Goal: Task Accomplishment & Management: Use online tool/utility

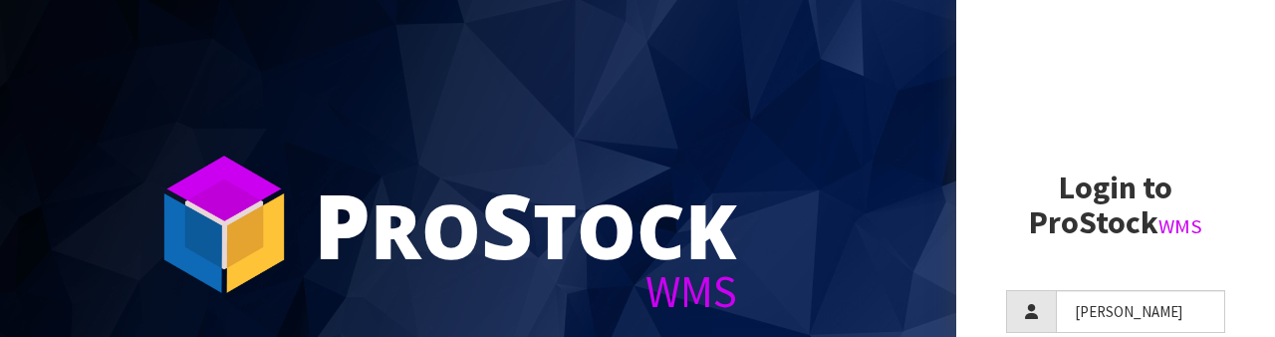
scroll to position [192, 0]
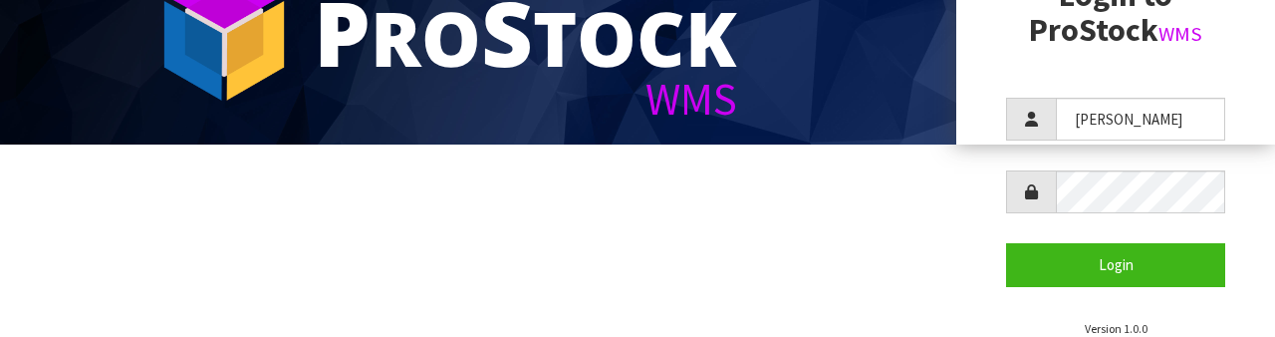
type input "[PERSON_NAME]"
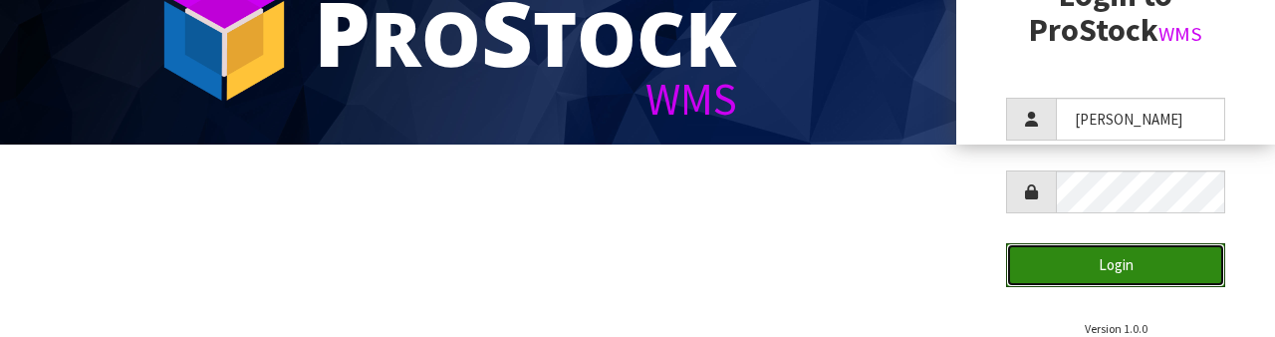
click at [1142, 243] on button "Login" at bounding box center [1115, 264] width 219 height 43
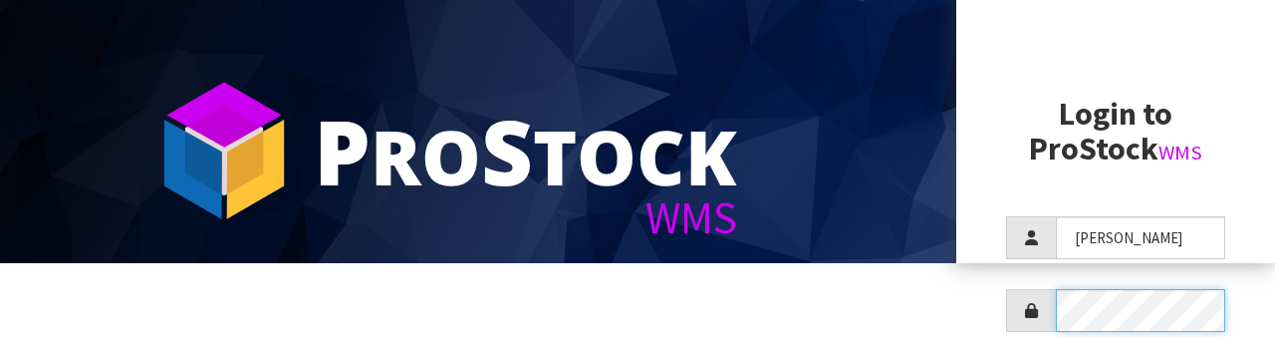
scroll to position [215, 0]
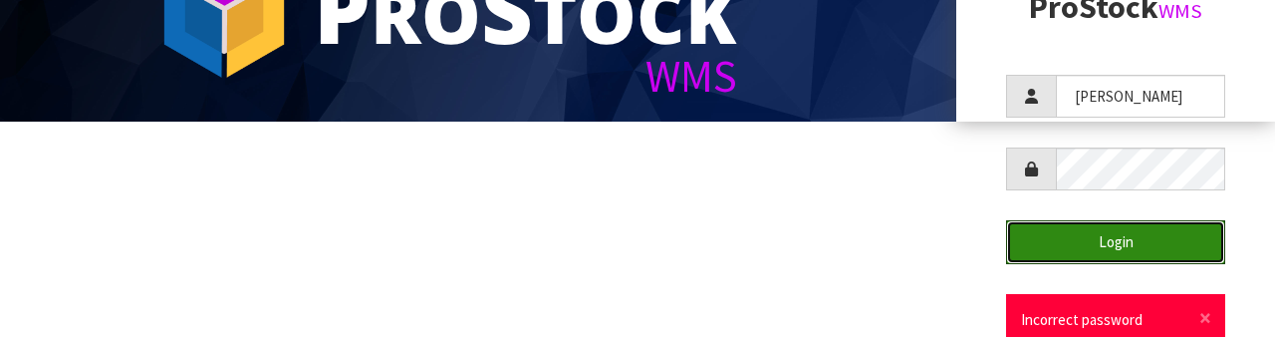
click at [1144, 231] on button "Login" at bounding box center [1115, 241] width 219 height 43
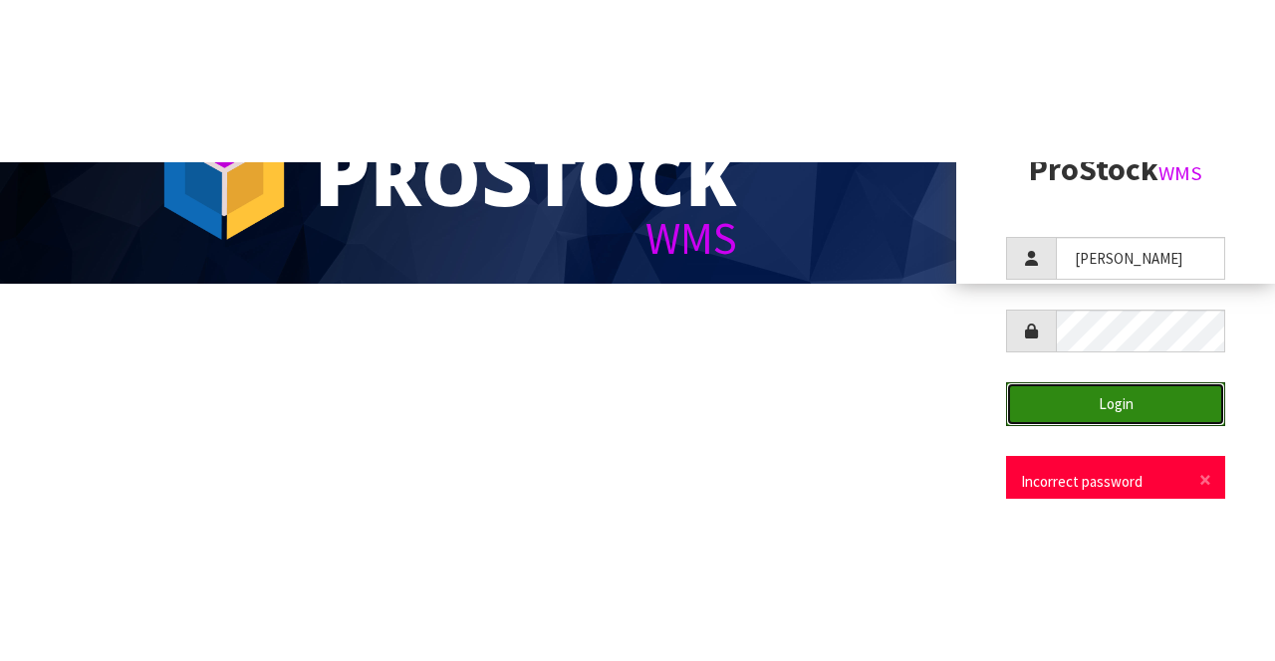
scroll to position [0, 0]
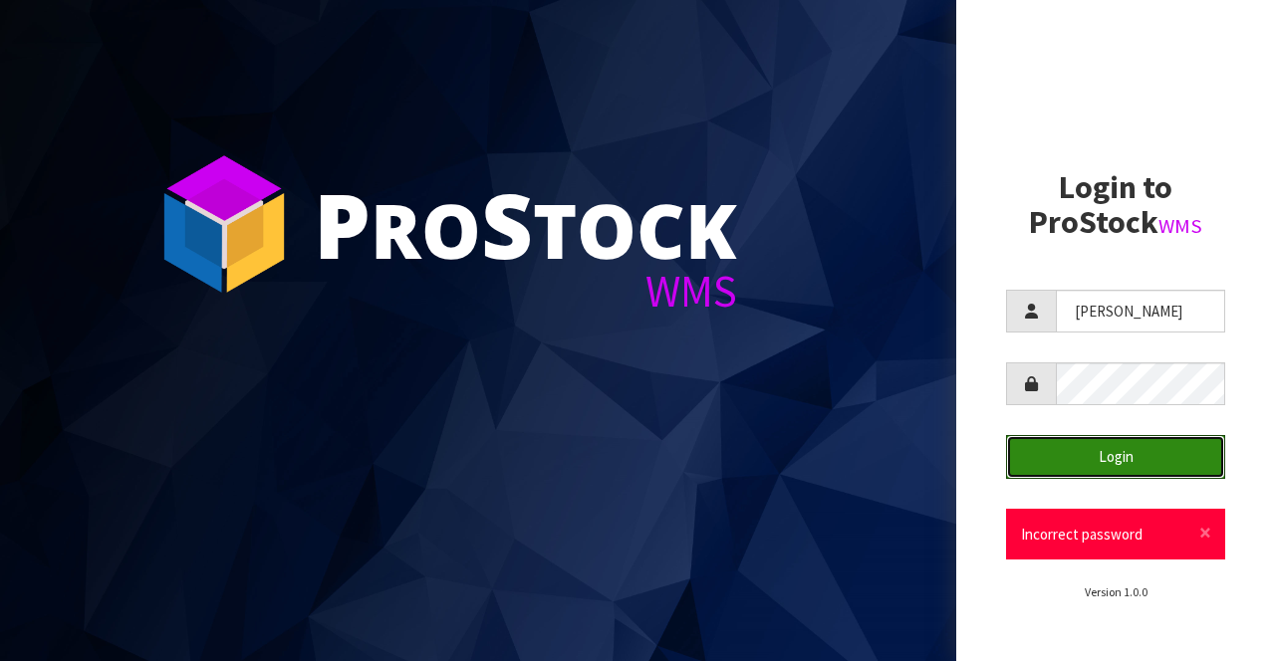
click at [1147, 336] on button "Login" at bounding box center [1115, 456] width 219 height 43
click at [1171, 336] on button "Login" at bounding box center [1115, 456] width 219 height 43
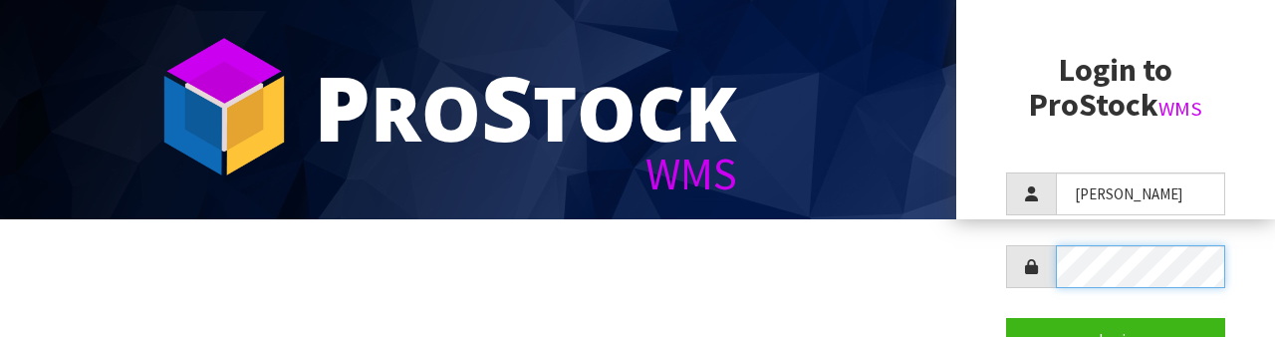
scroll to position [215, 0]
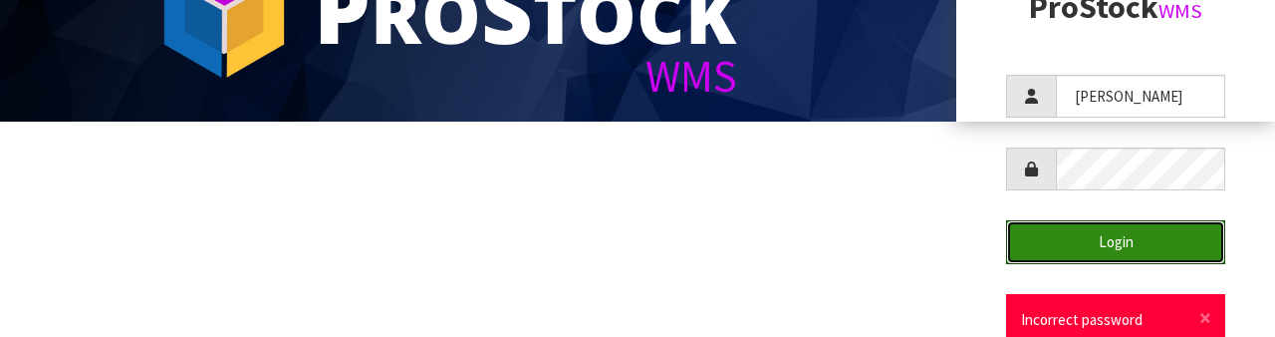
click at [1139, 243] on button "Login" at bounding box center [1115, 241] width 219 height 43
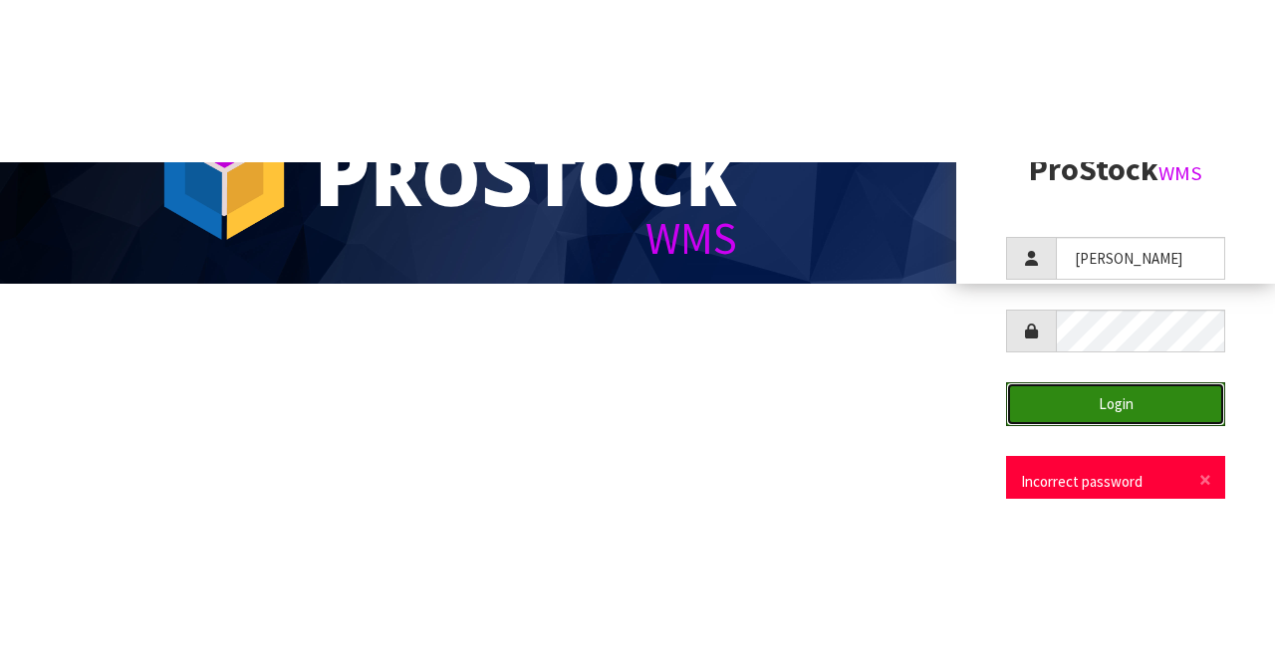
scroll to position [0, 0]
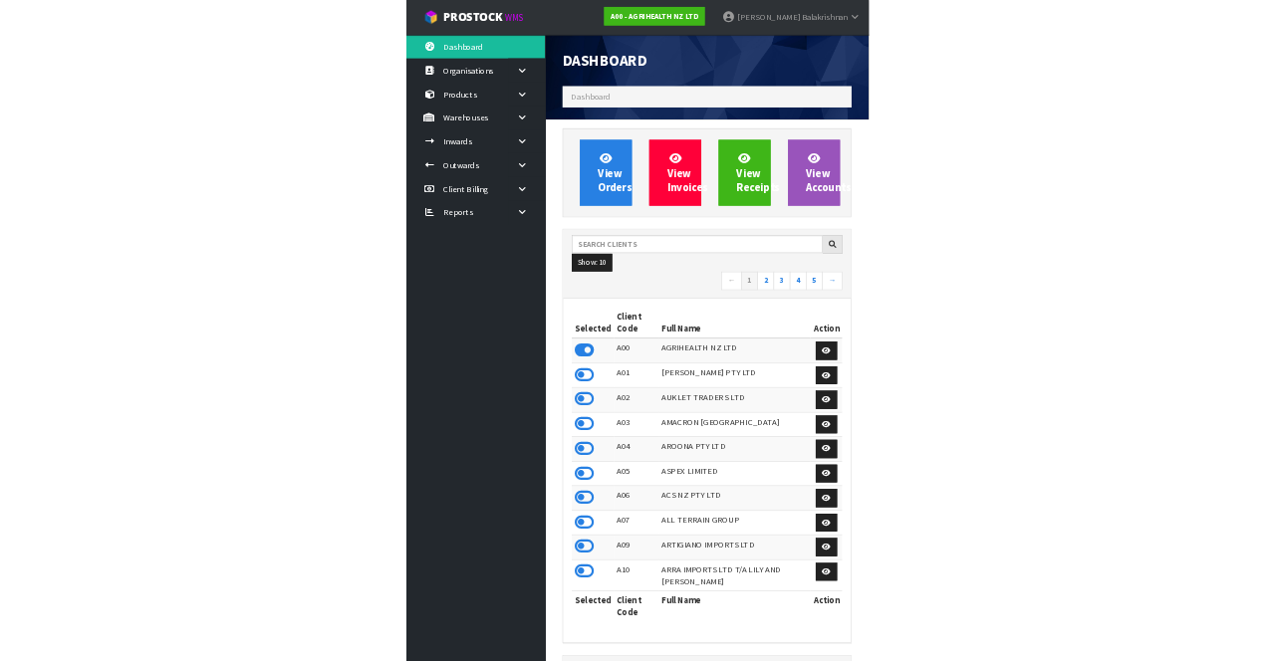
scroll to position [1613, 528]
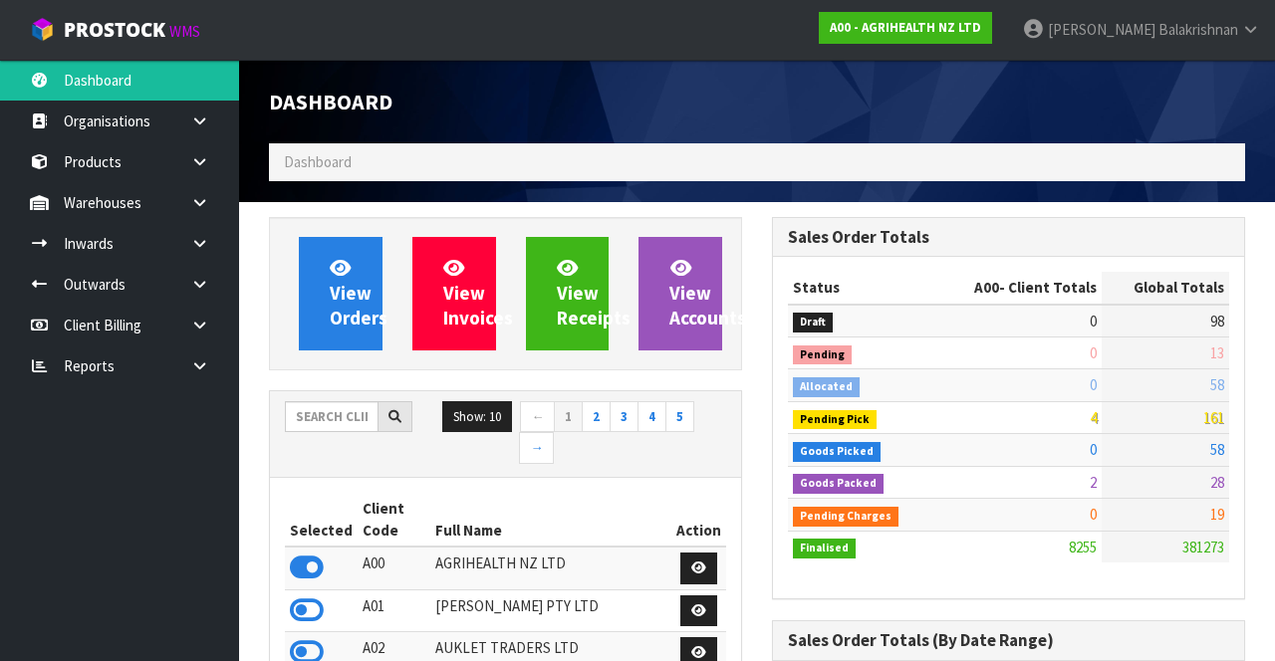
scroll to position [994257, 995360]
click at [986, 42] on link "A00 - AGRIHEALTH NZ LTD" at bounding box center [905, 28] width 173 height 32
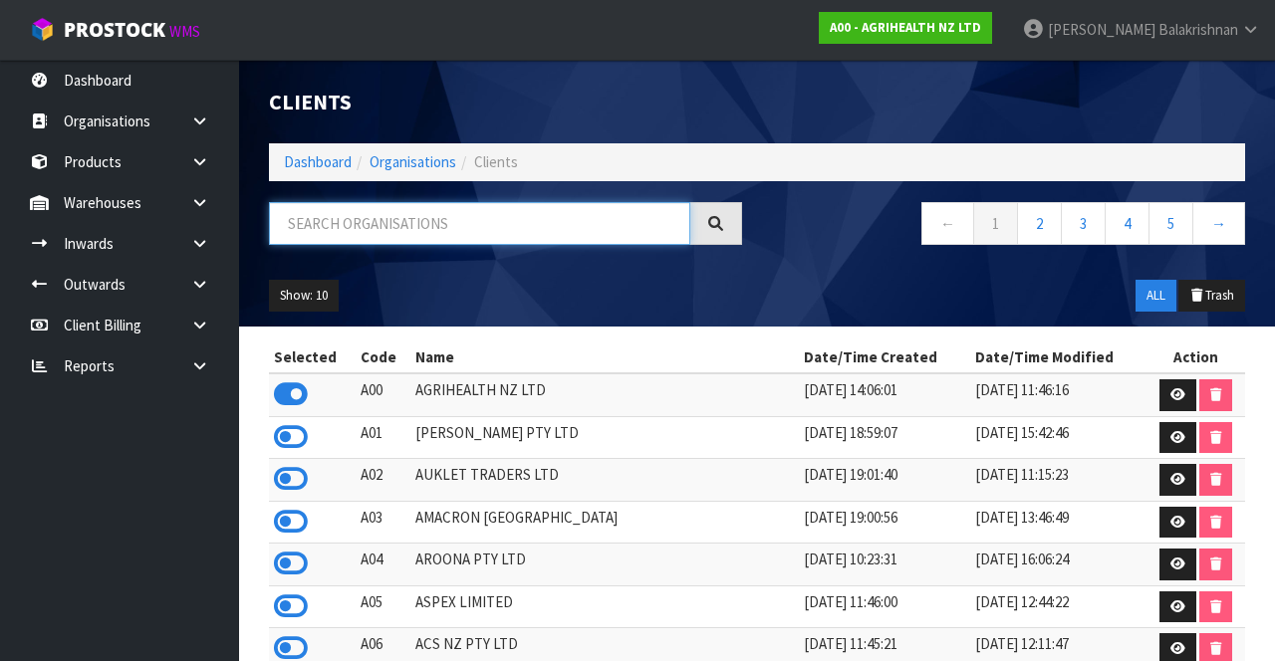
click at [598, 223] on input "text" at bounding box center [479, 223] width 421 height 43
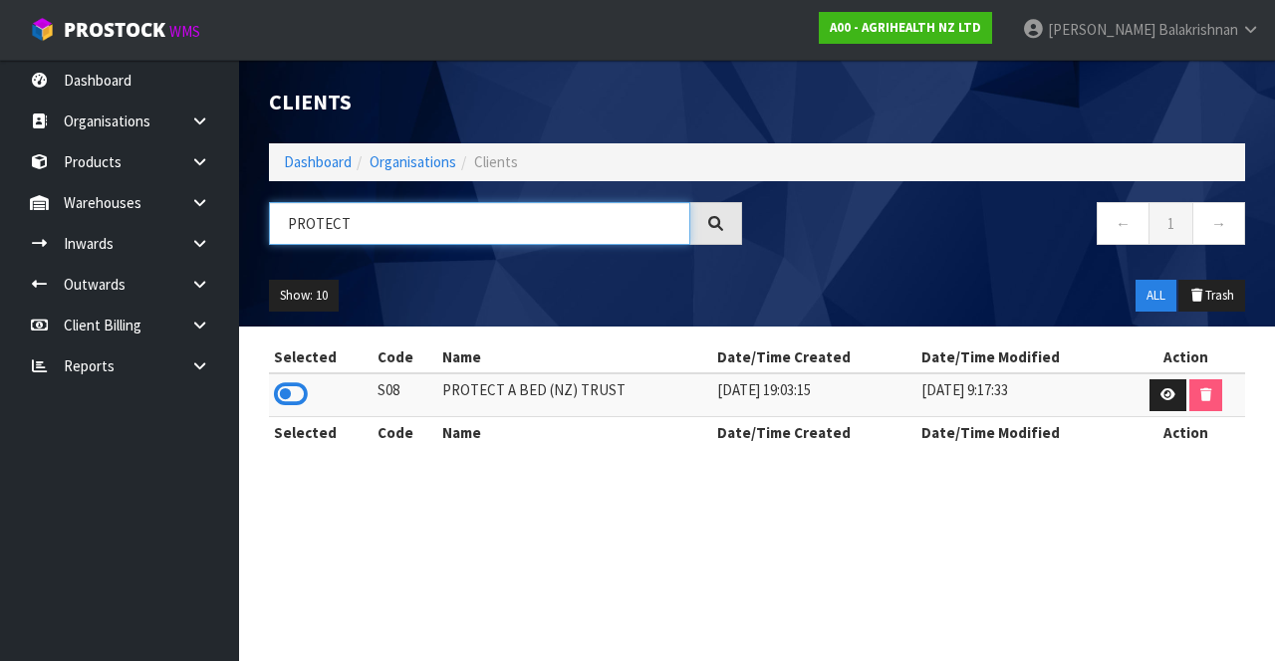
type input "PROTECT"
click at [283, 336] on icon at bounding box center [291, 394] width 34 height 30
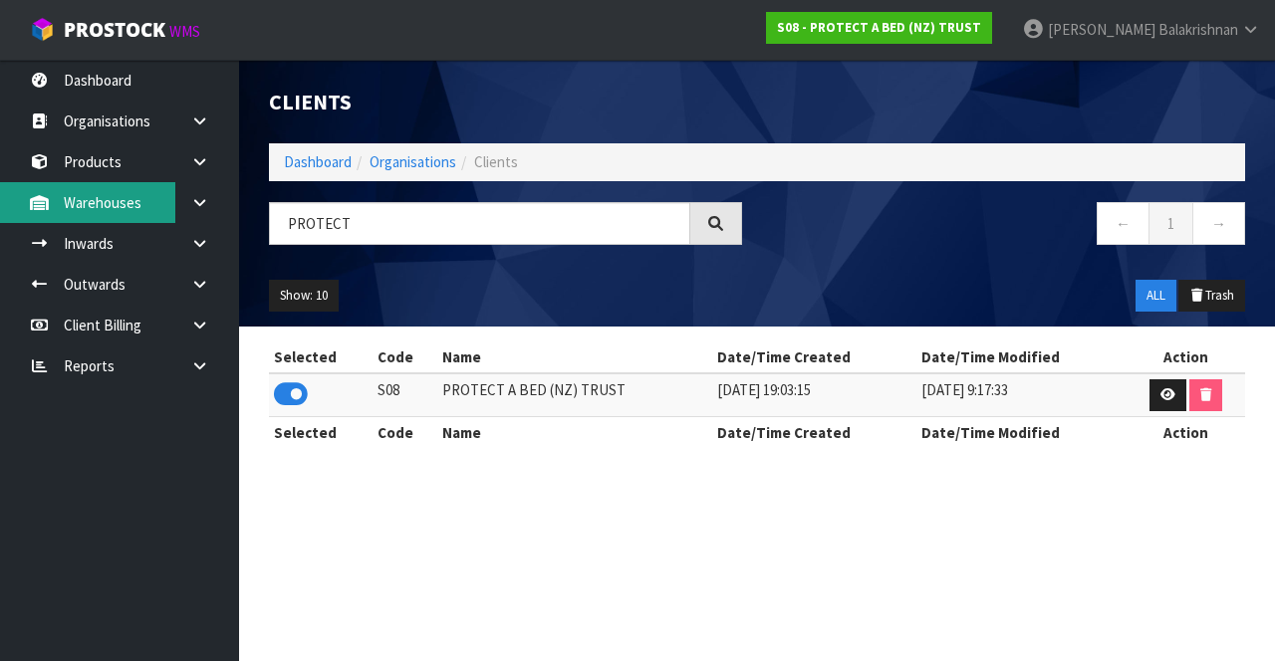
click at [114, 205] on link "Warehouses" at bounding box center [119, 202] width 239 height 41
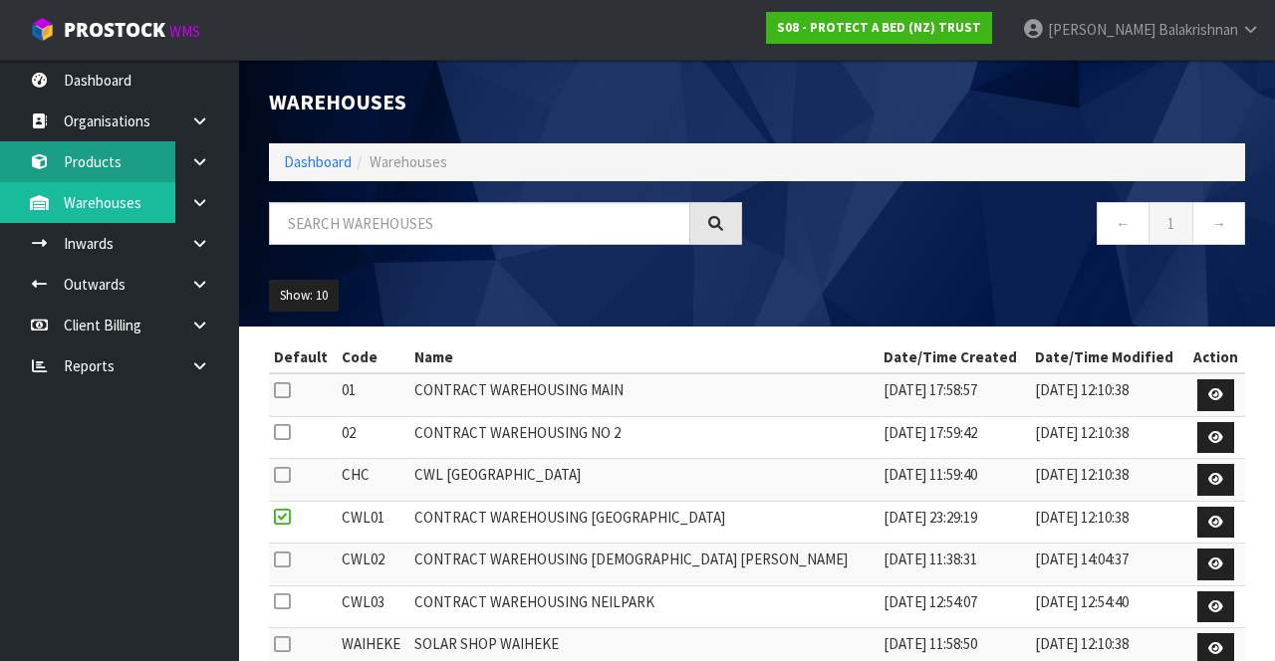
click at [126, 170] on link "Products" at bounding box center [119, 161] width 239 height 41
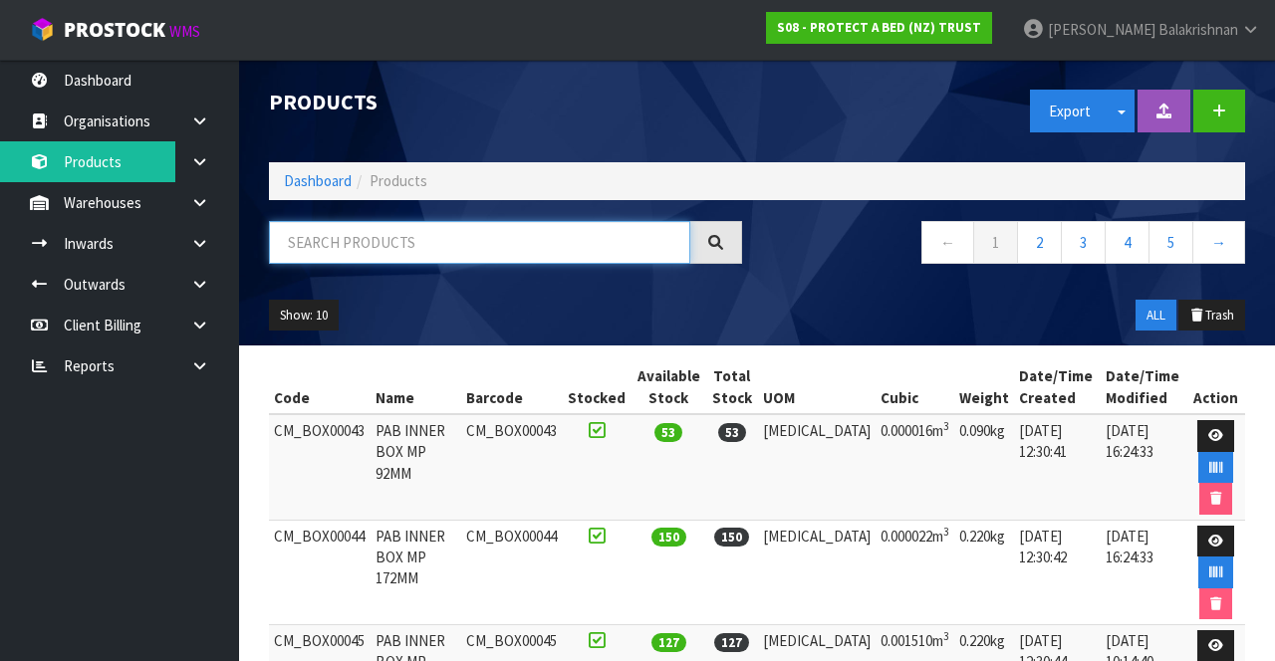
click at [437, 238] on input "text" at bounding box center [479, 242] width 421 height 43
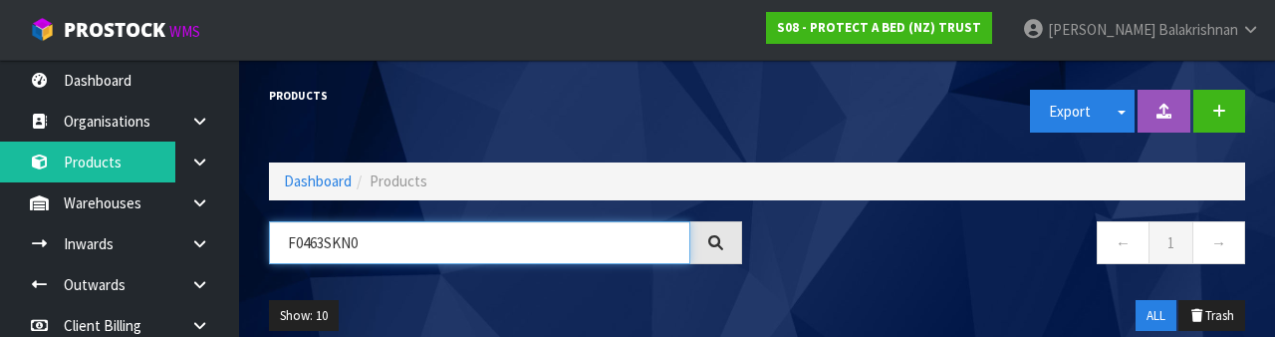
type input "F0463SKN0"
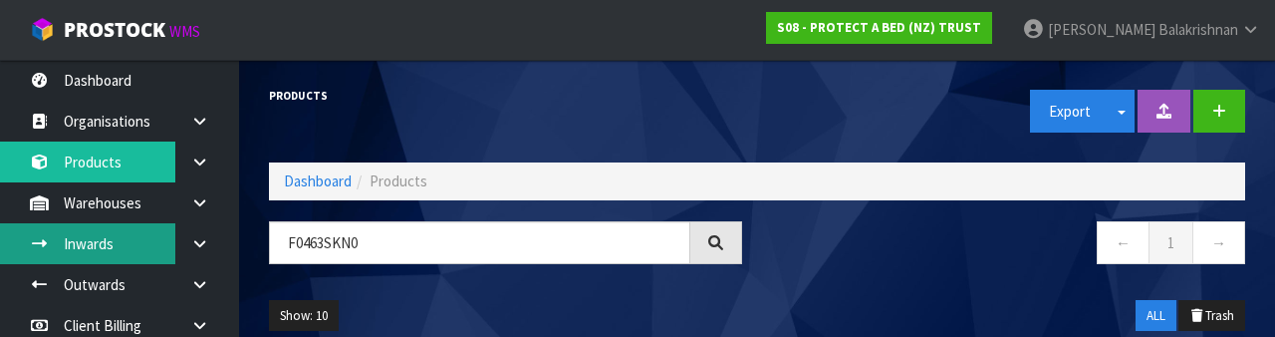
click at [74, 243] on link "Inwards" at bounding box center [119, 243] width 239 height 41
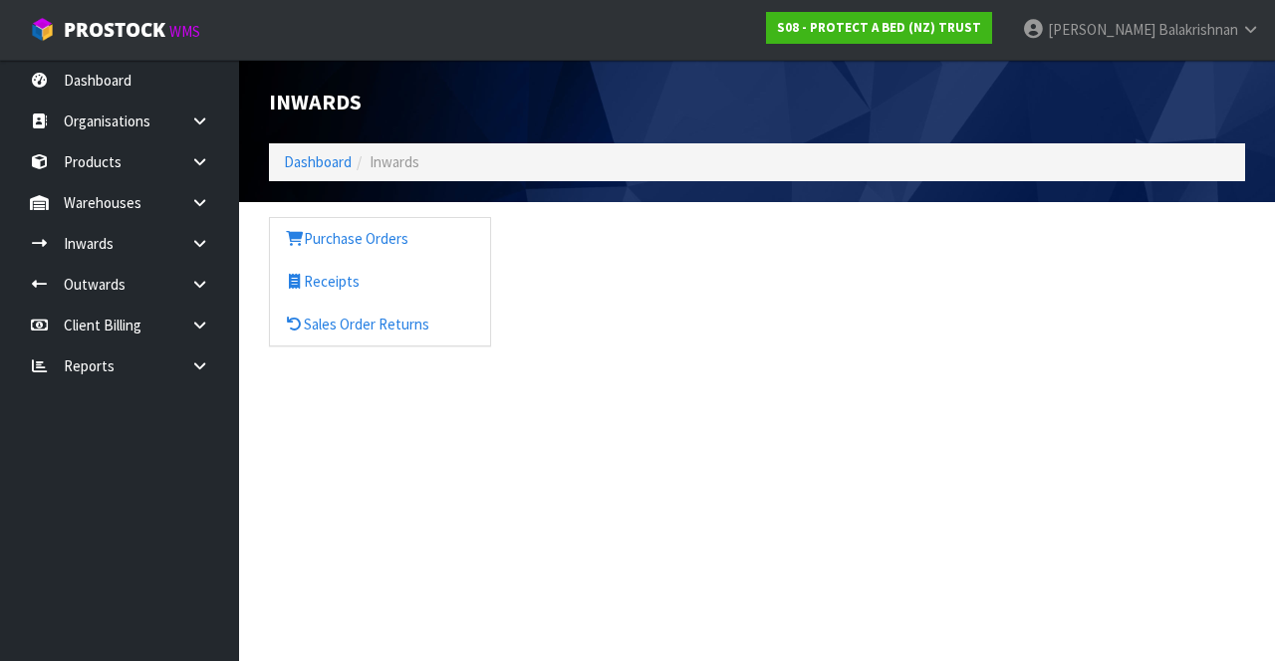
click at [218, 210] on link at bounding box center [207, 202] width 64 height 41
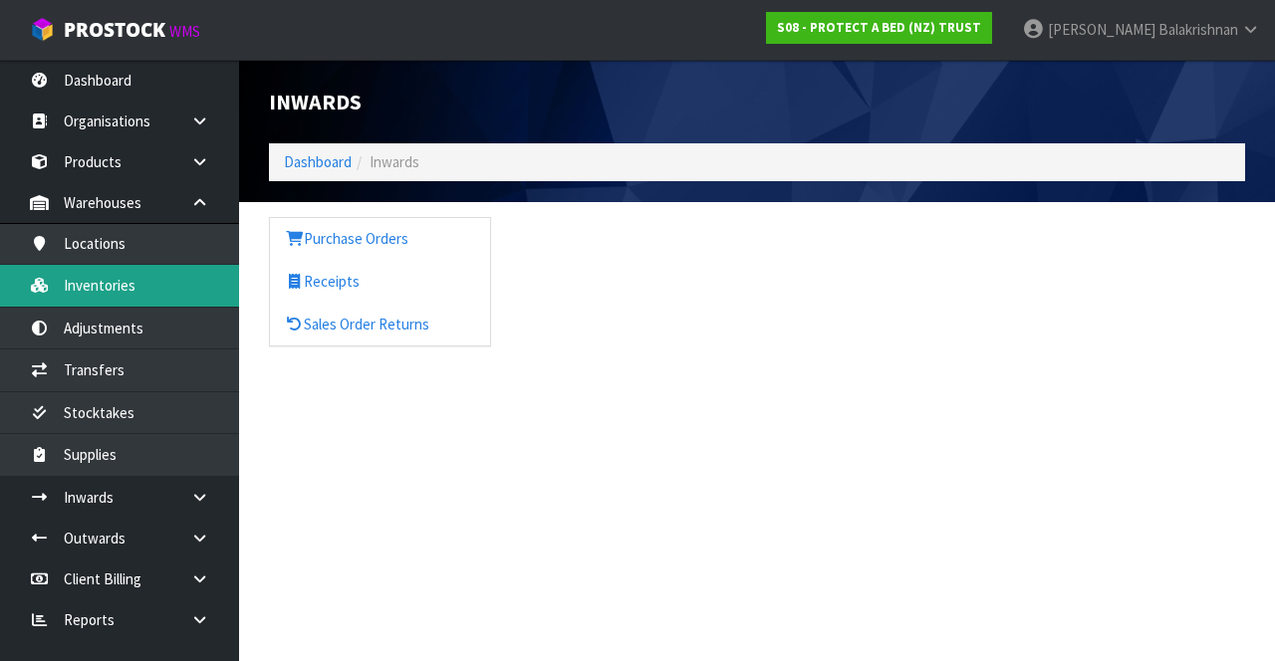
click at [77, 284] on link "Inventories" at bounding box center [119, 285] width 239 height 41
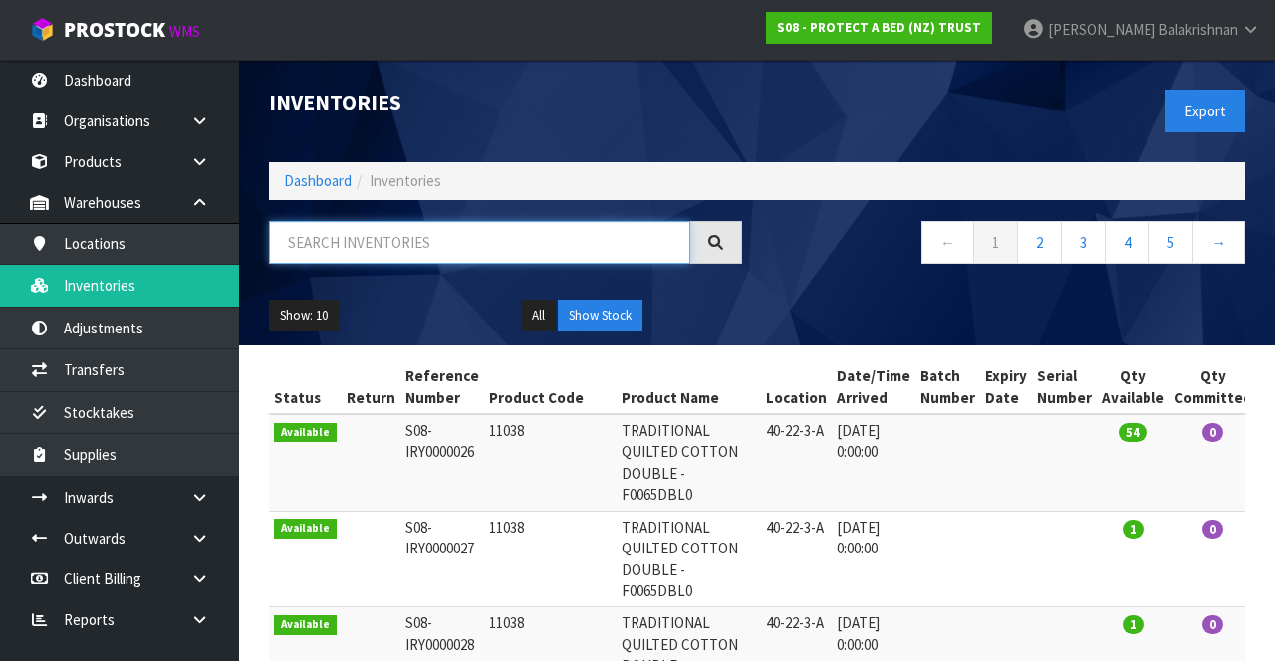
paste input "F0463SKN0"
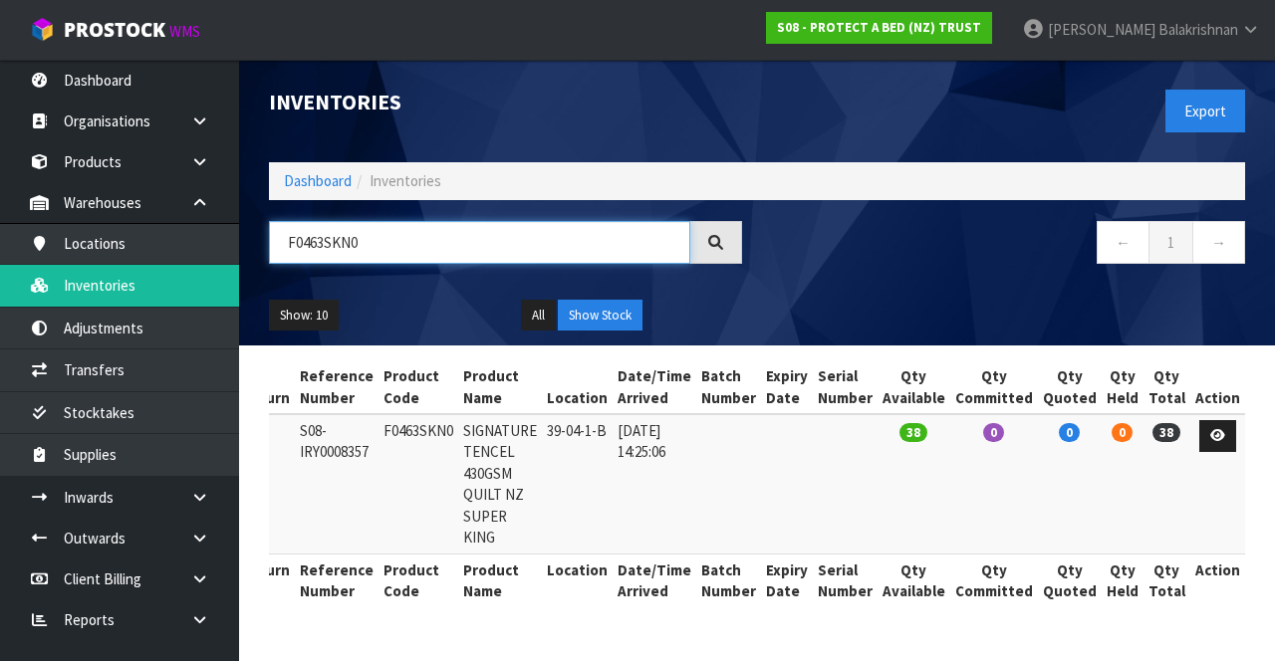
scroll to position [0, 68]
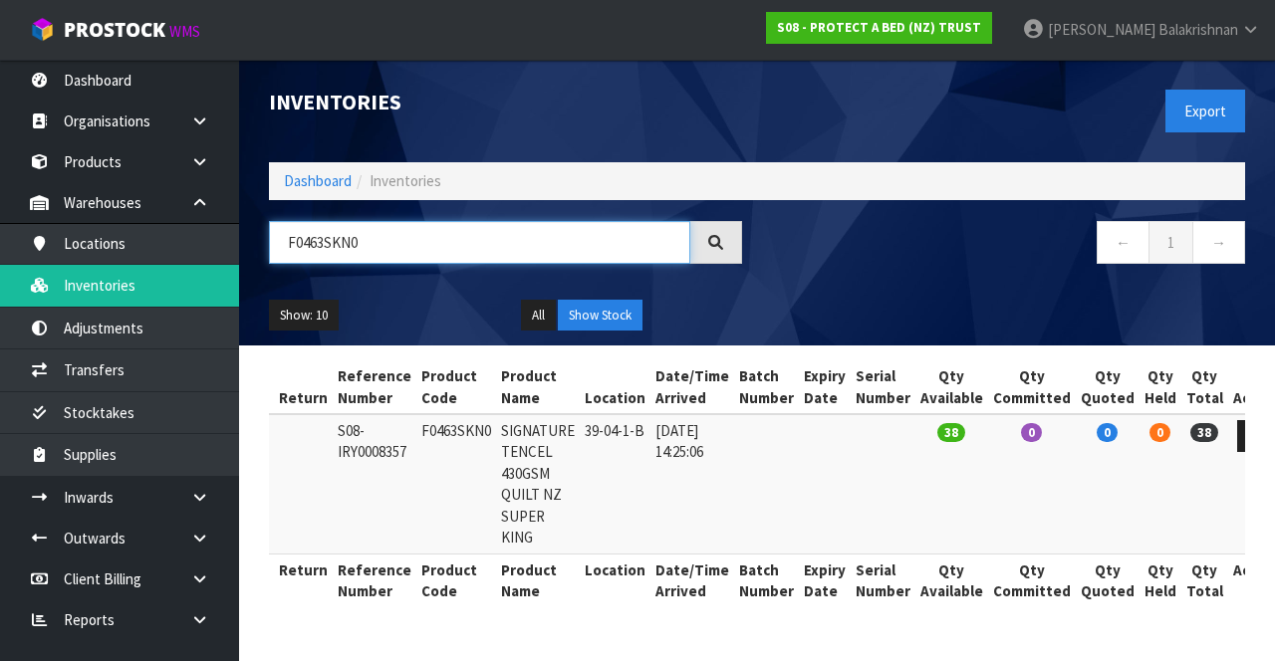
click at [587, 233] on input "F0463SKN0" at bounding box center [479, 242] width 421 height 43
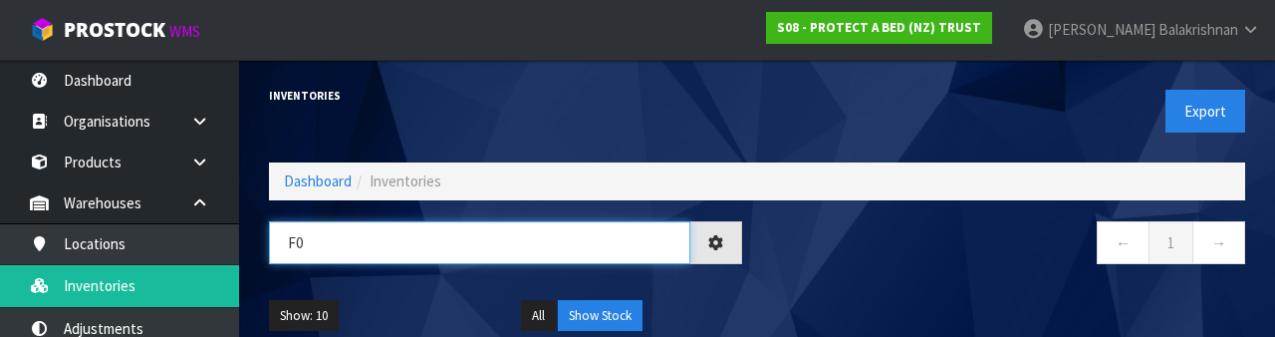
type input "F"
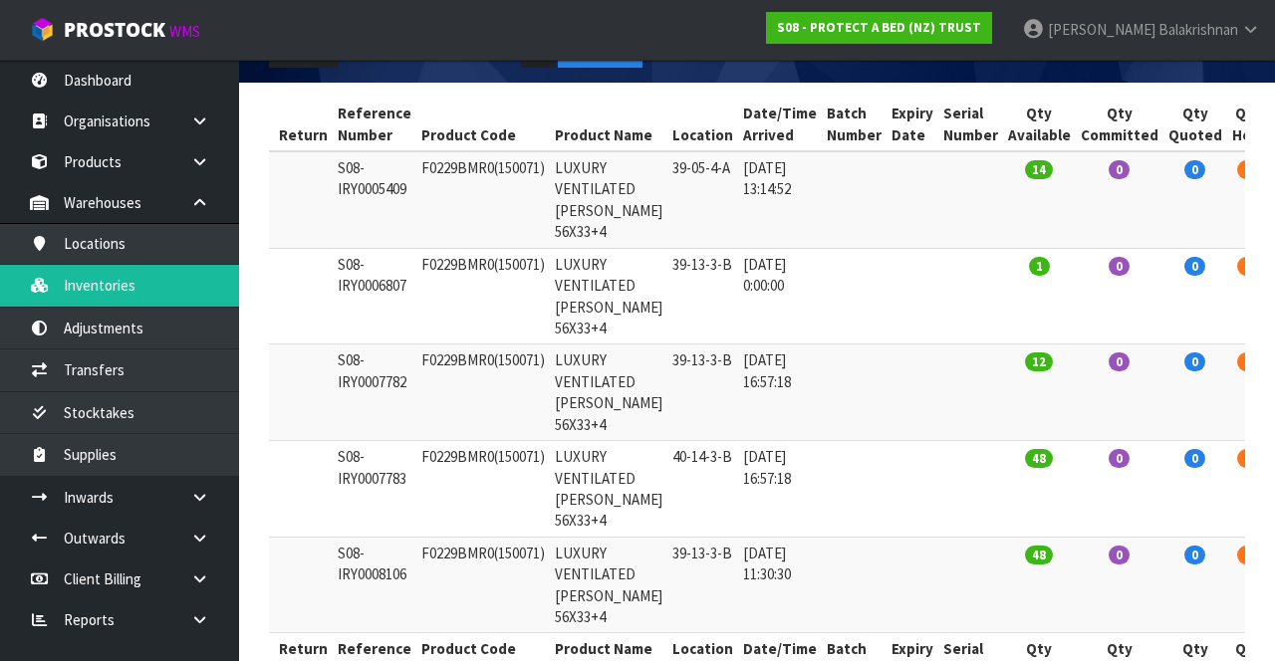
scroll to position [227, 0]
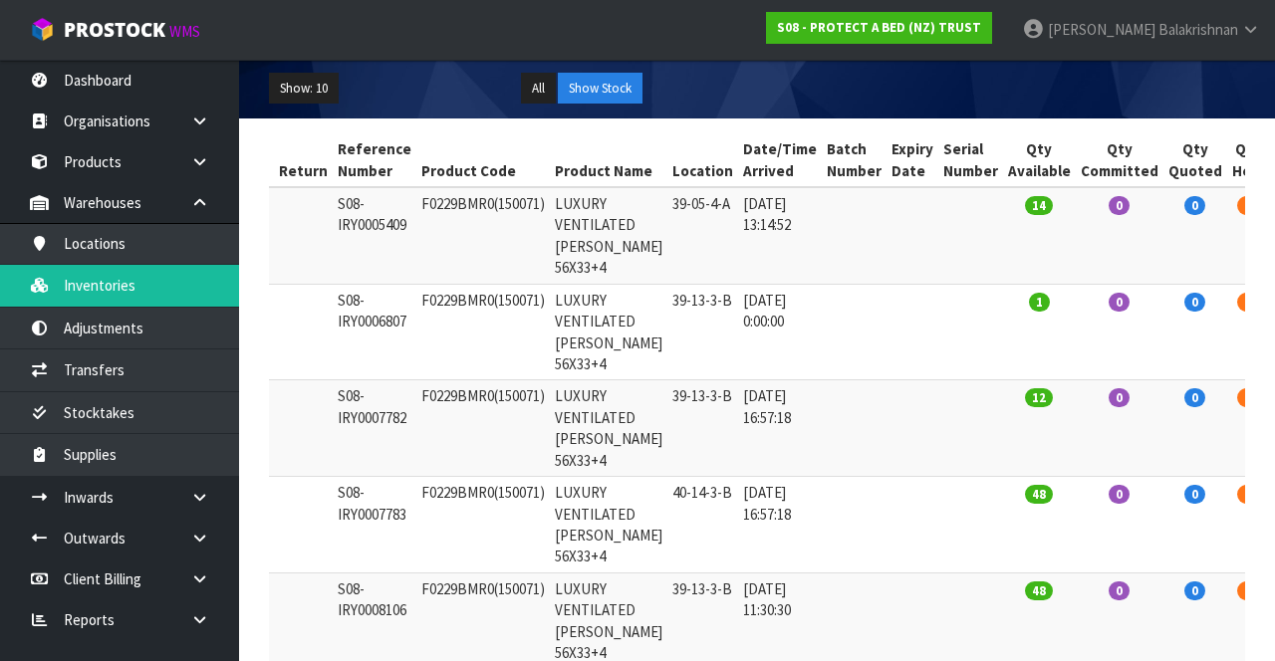
type input "F0229BMR0"
copy td "F0229BMR0"
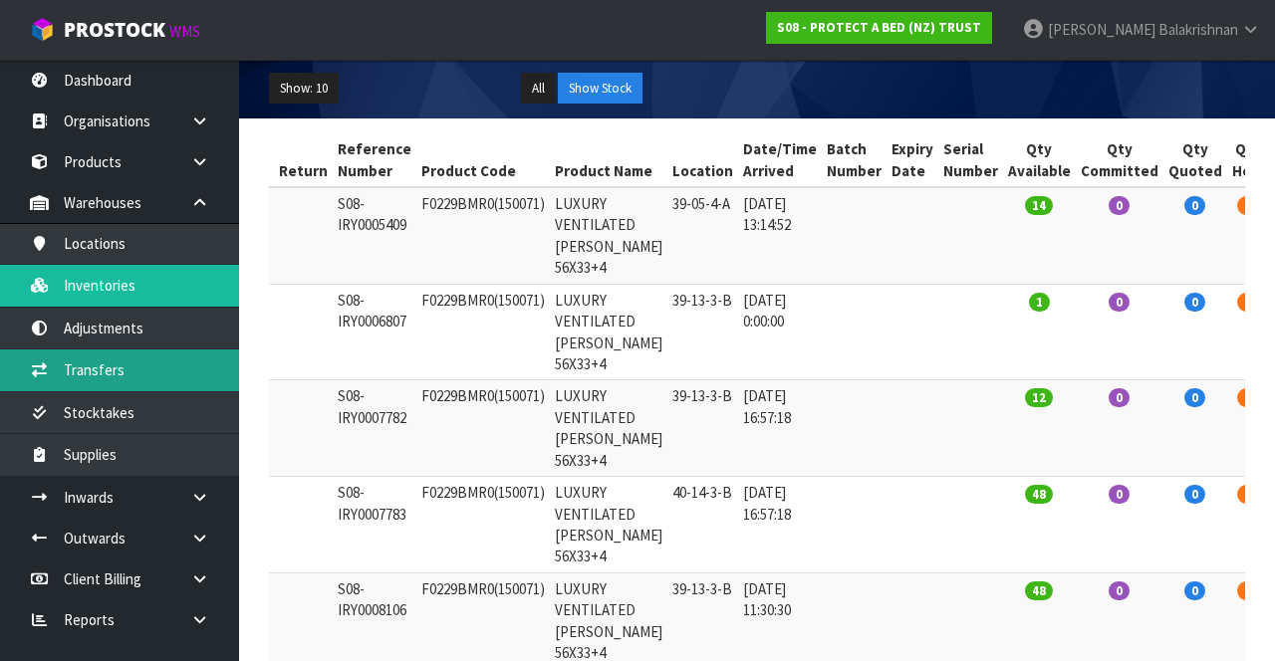
click at [96, 336] on link "Transfers" at bounding box center [119, 370] width 239 height 41
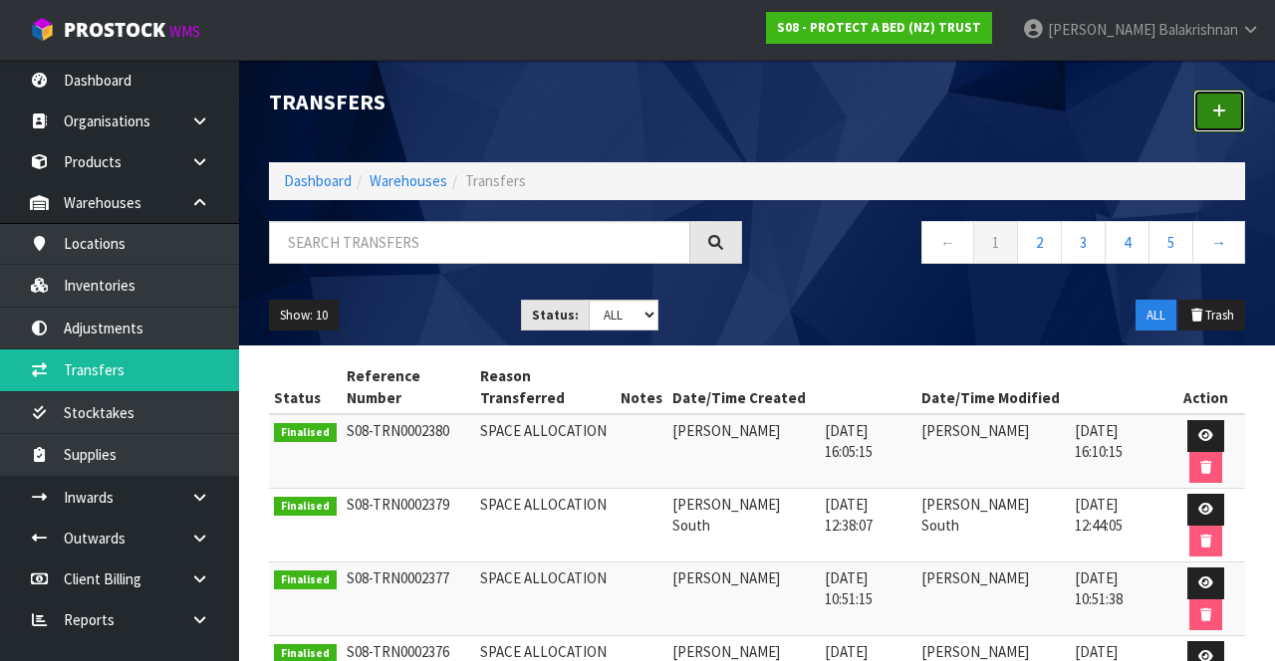
click at [1209, 117] on link at bounding box center [1219, 111] width 52 height 43
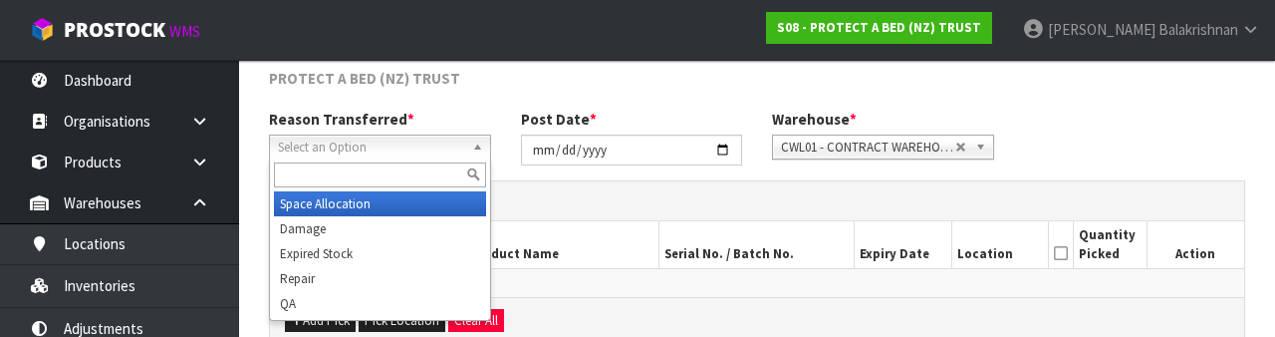
scroll to position [238, 0]
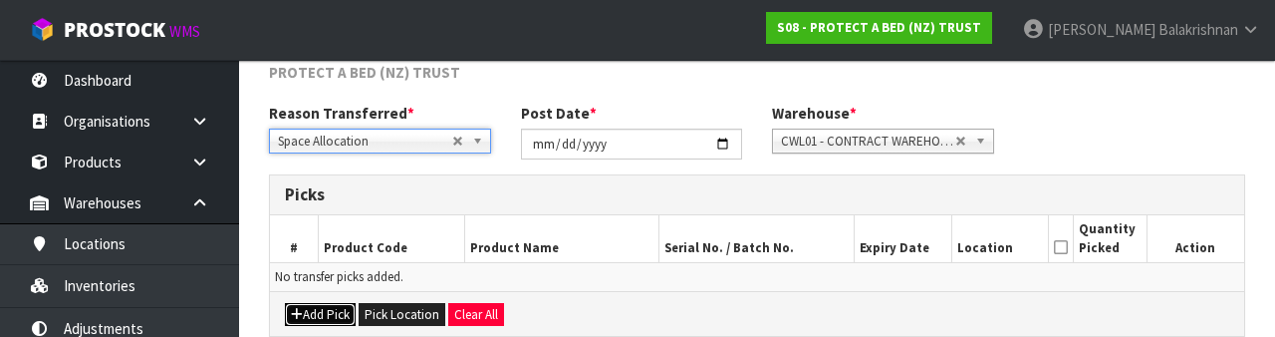
click at [305, 308] on button "Add Pick" at bounding box center [320, 315] width 71 height 24
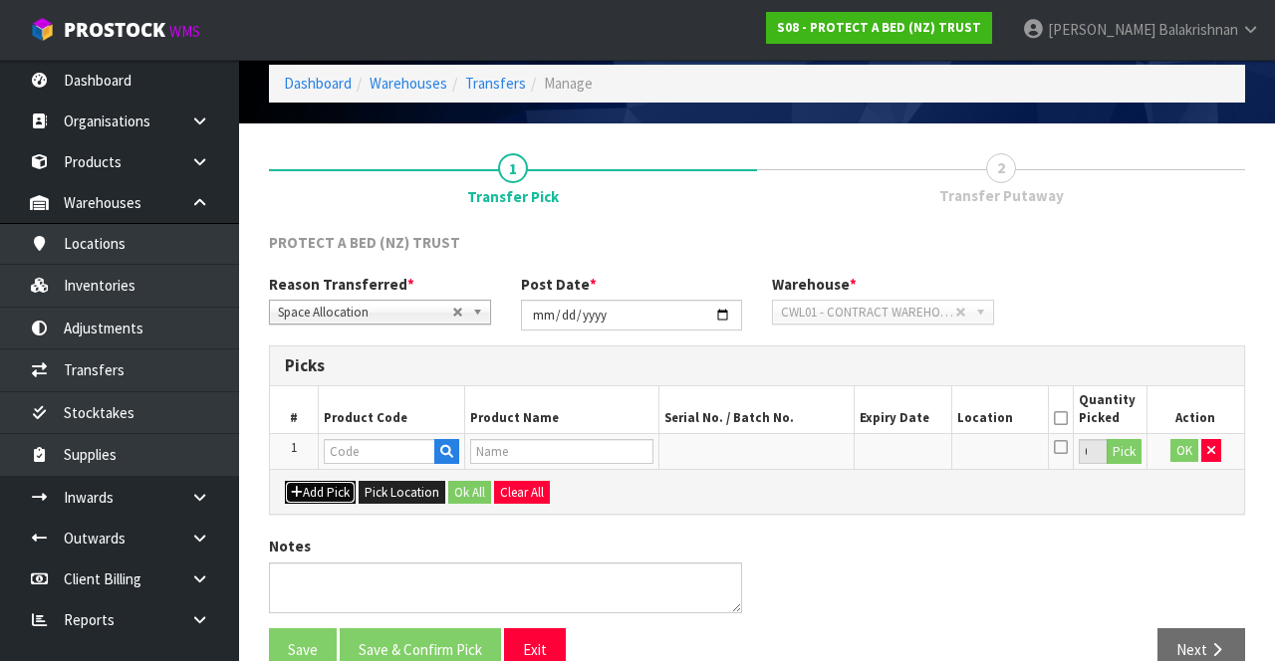
scroll to position [114, 0]
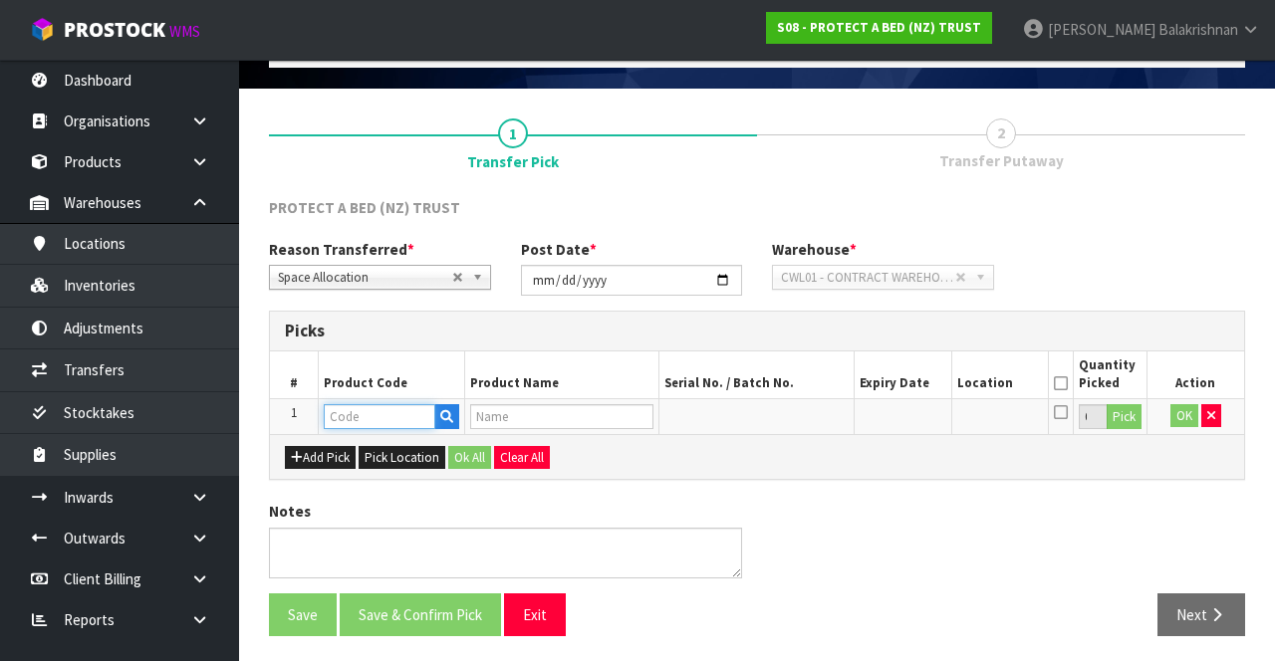
paste input "F0229BMR0"
type input "F0229BMR0"
type input "LUXURY VENTILATED [PERSON_NAME] 56X33+4"
type input "F0229BMR0"
click at [1132, 336] on button "Pick" at bounding box center [1123, 417] width 35 height 26
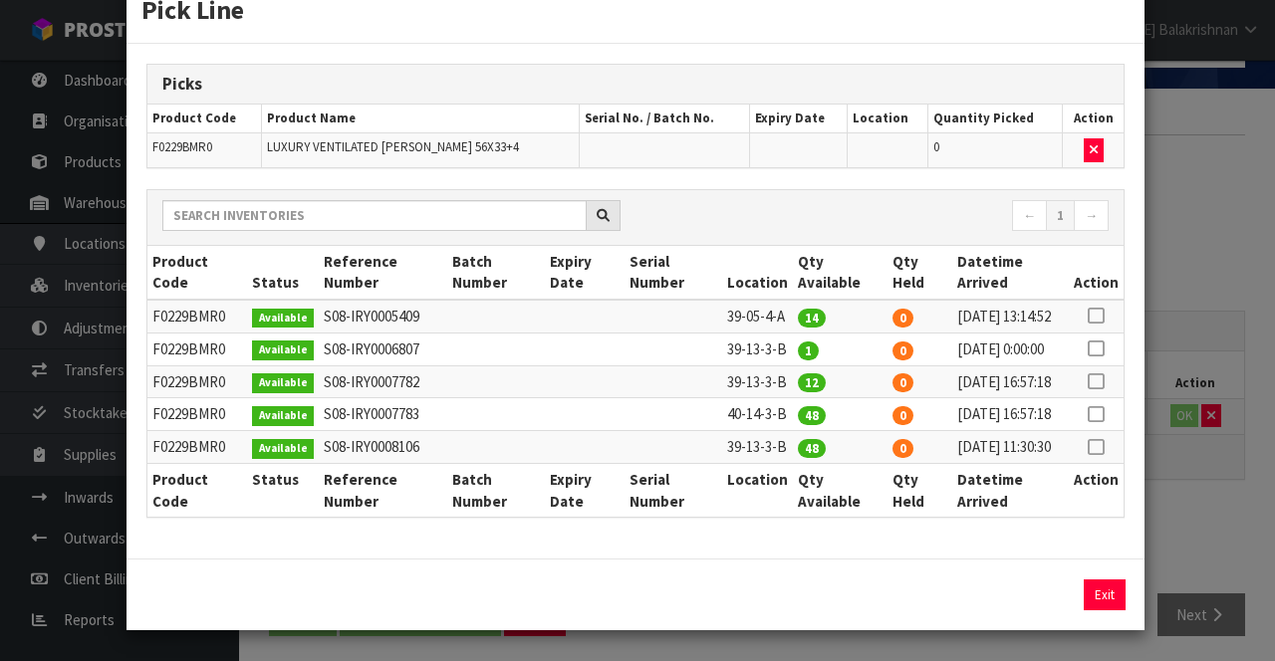
scroll to position [134, 0]
click at [1102, 316] on icon at bounding box center [1095, 316] width 16 height 1
click at [1048, 336] on button "Assign Pick" at bounding box center [1037, 595] width 82 height 31
type input "14"
click at [1113, 336] on button "Exit" at bounding box center [1105, 595] width 42 height 31
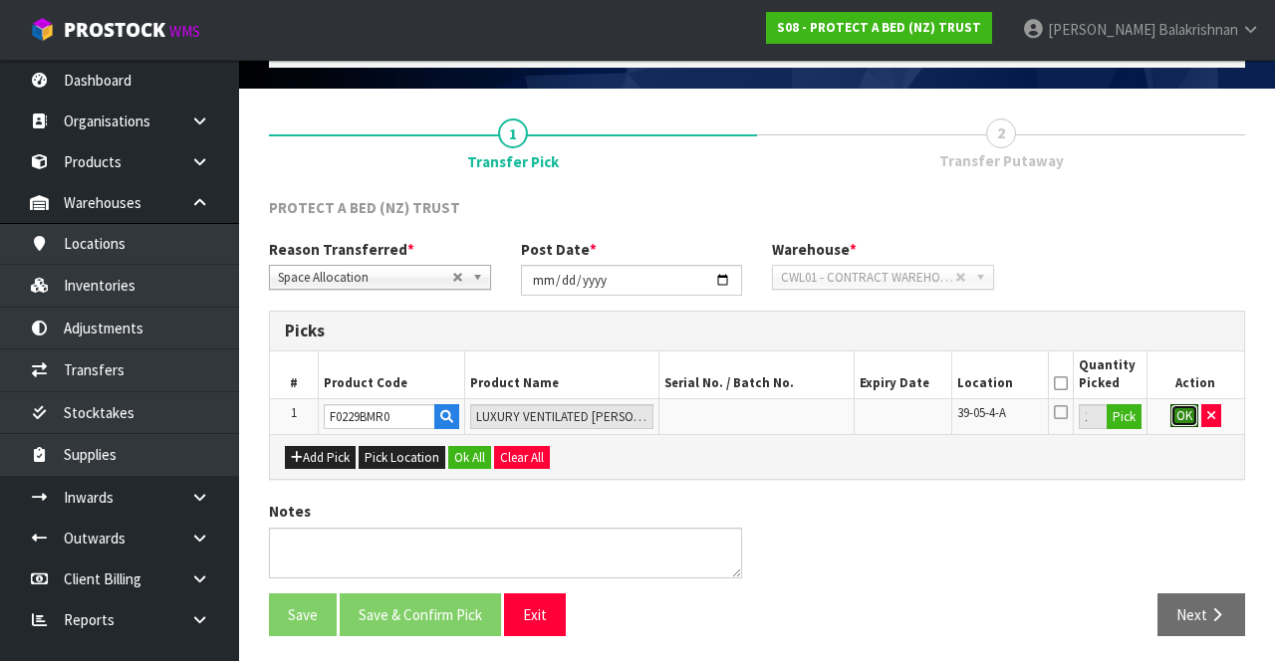
click at [1191, 336] on button "OK" at bounding box center [1184, 416] width 28 height 24
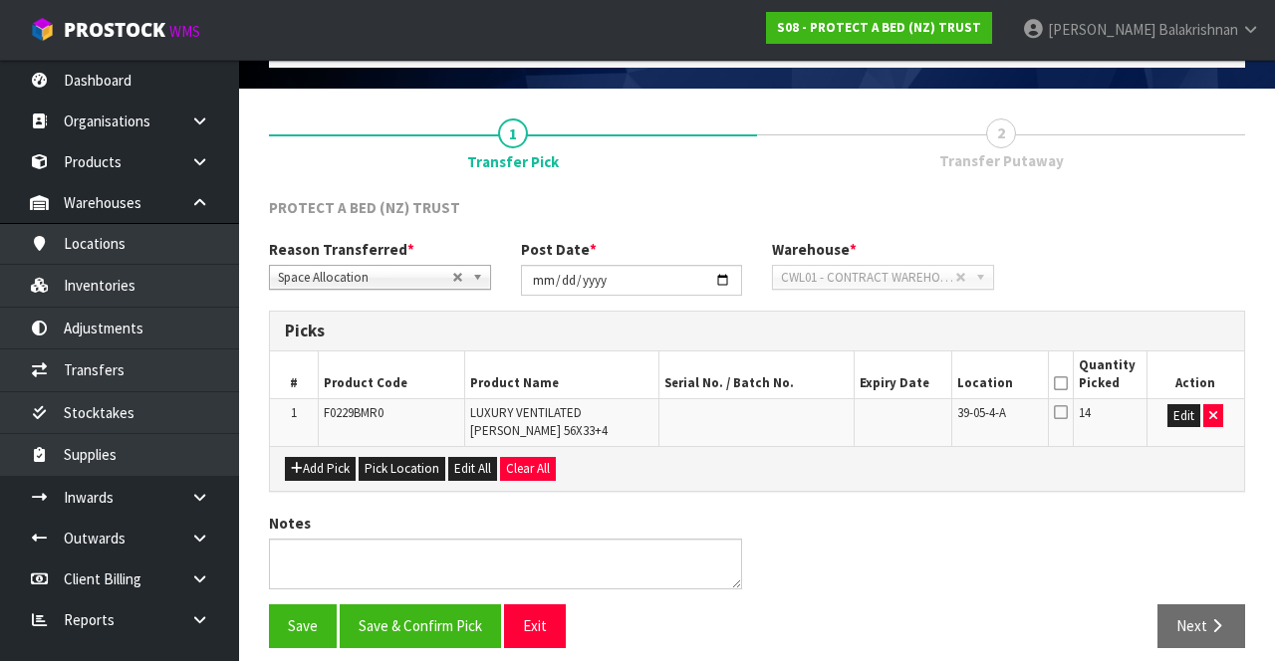
click at [1064, 336] on icon at bounding box center [1061, 383] width 14 height 1
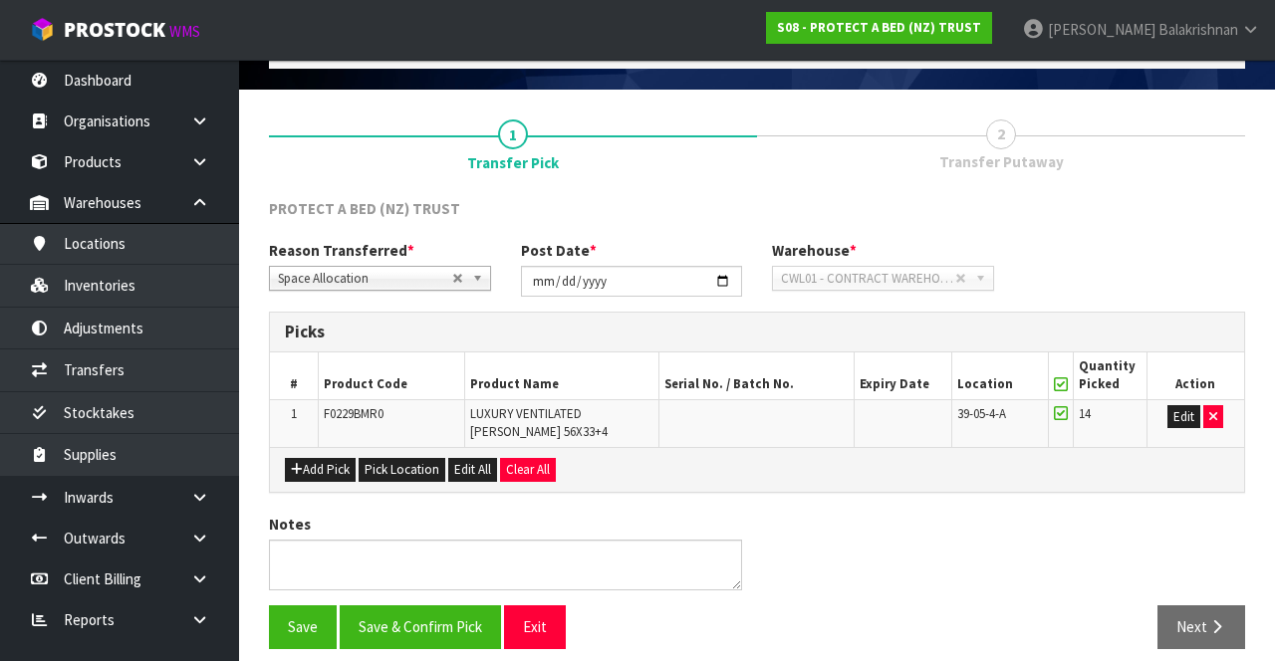
scroll to position [120, 0]
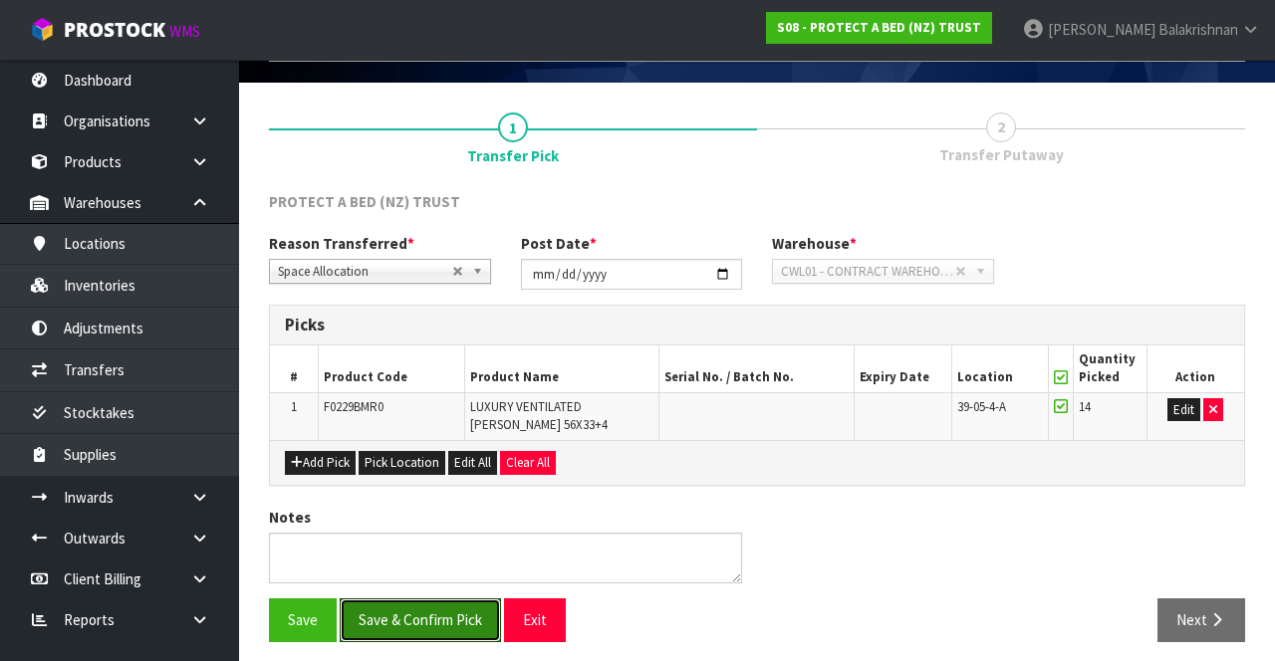
click at [379, 336] on button "Save & Confirm Pick" at bounding box center [420, 620] width 161 height 43
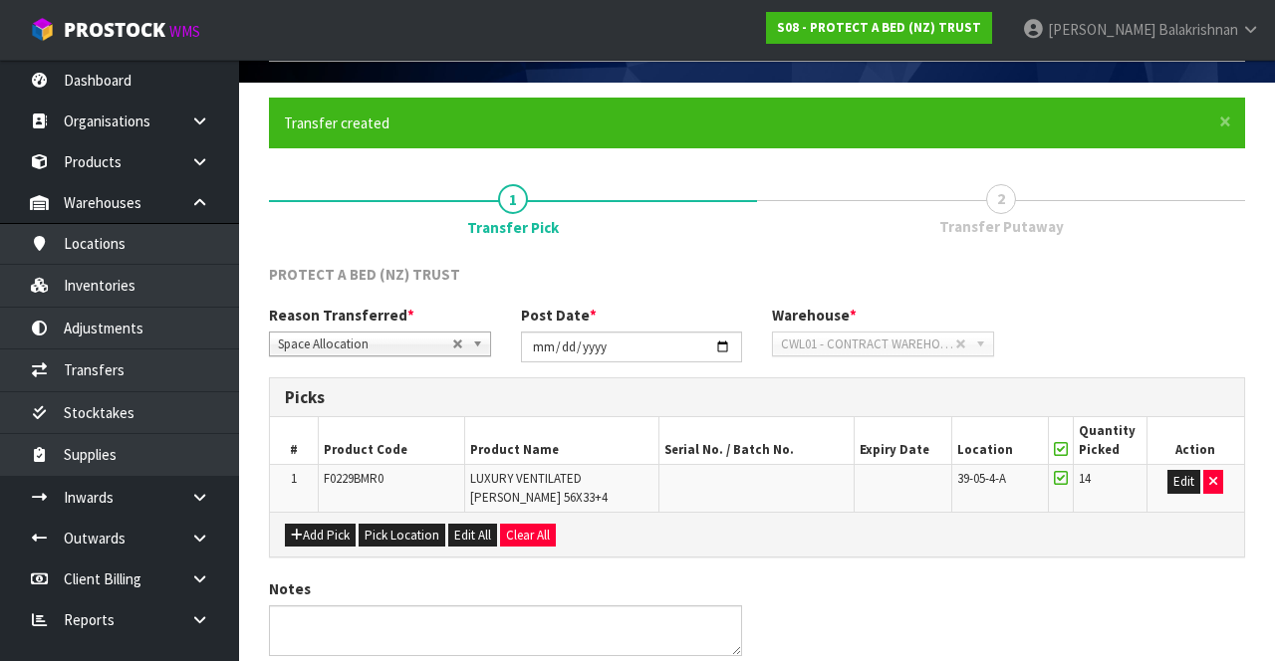
scroll to position [0, 0]
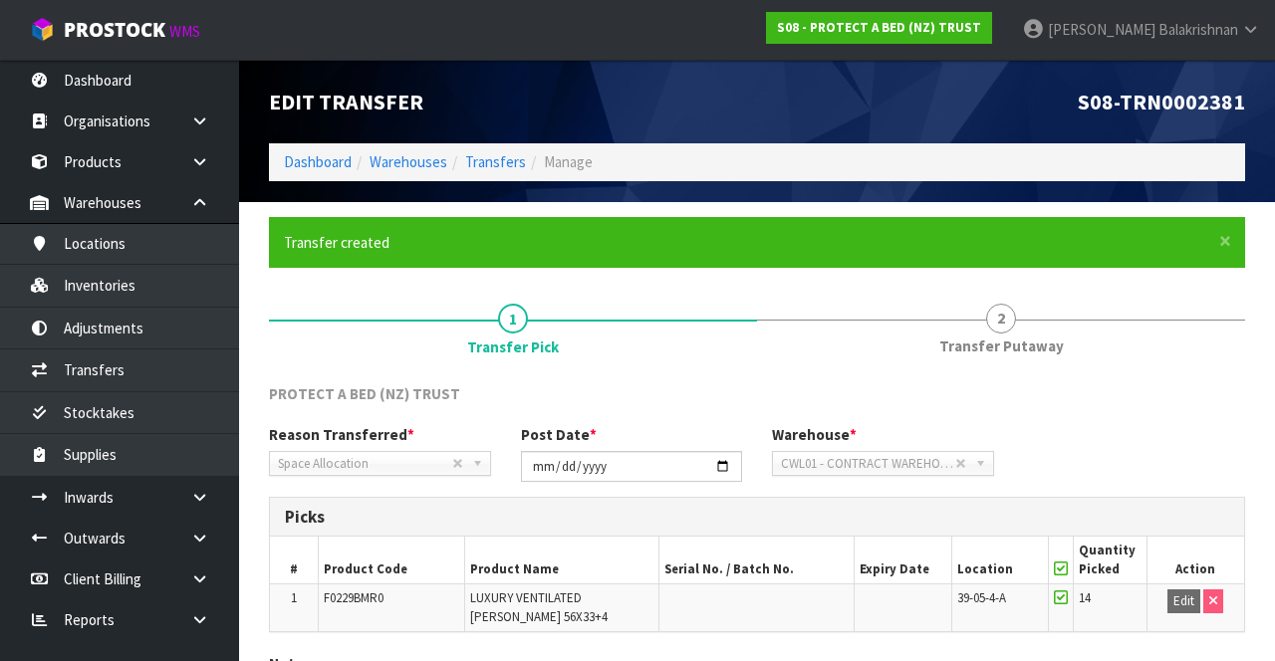
scroll to position [154, 0]
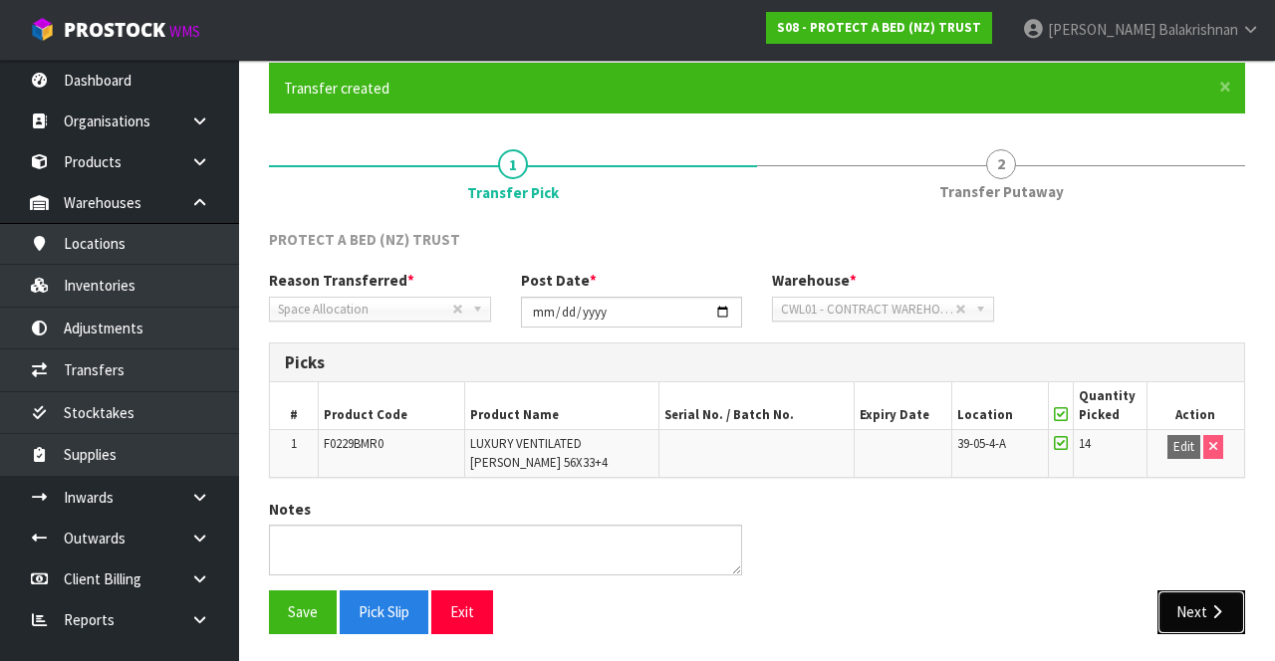
click at [1211, 336] on button "Next" at bounding box center [1201, 612] width 88 height 43
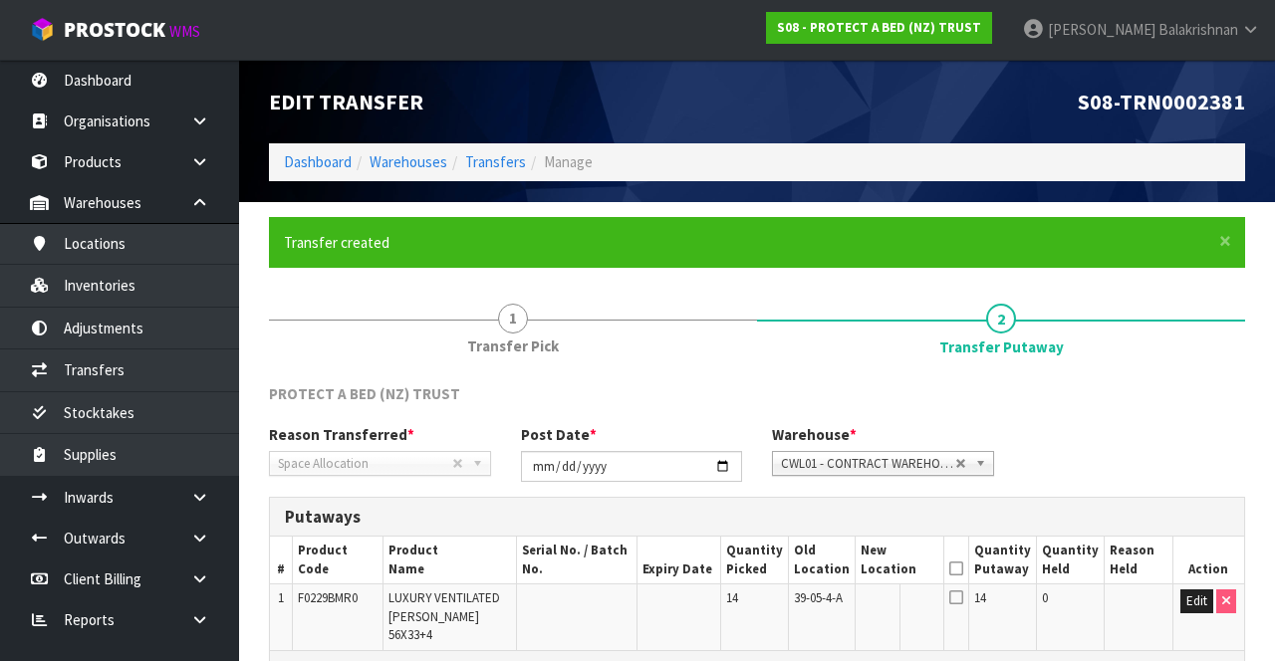
scroll to position [197, 0]
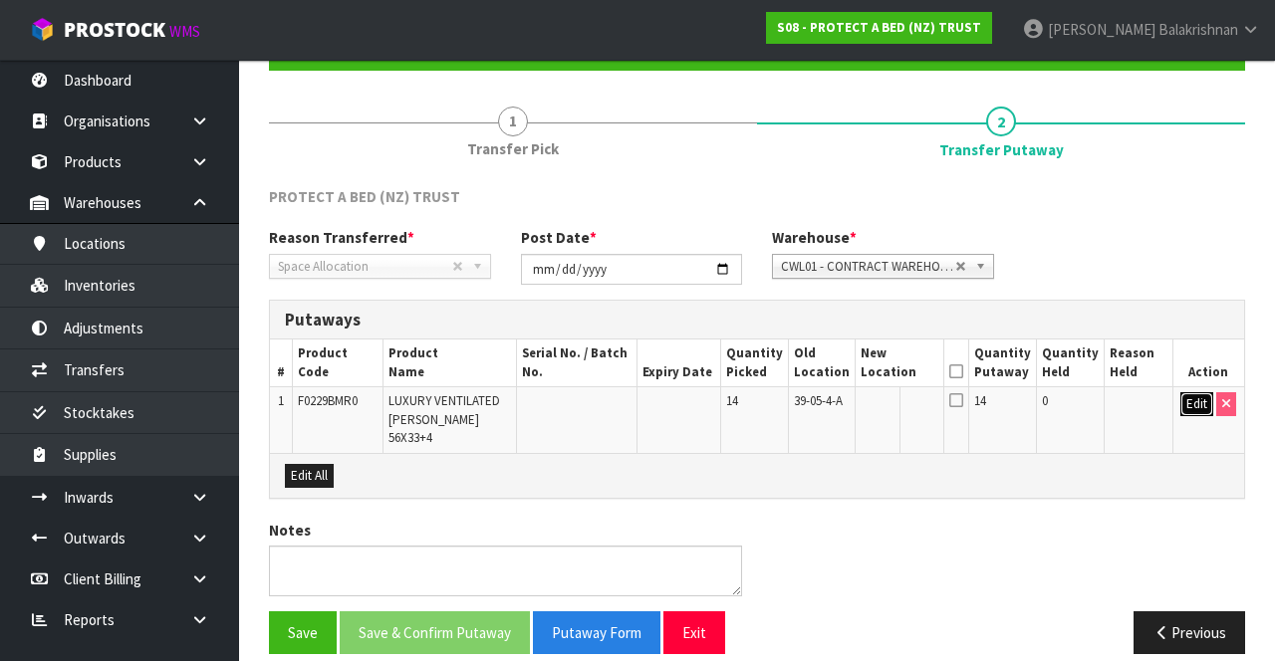
click at [1186, 336] on button "Edit" at bounding box center [1196, 404] width 33 height 24
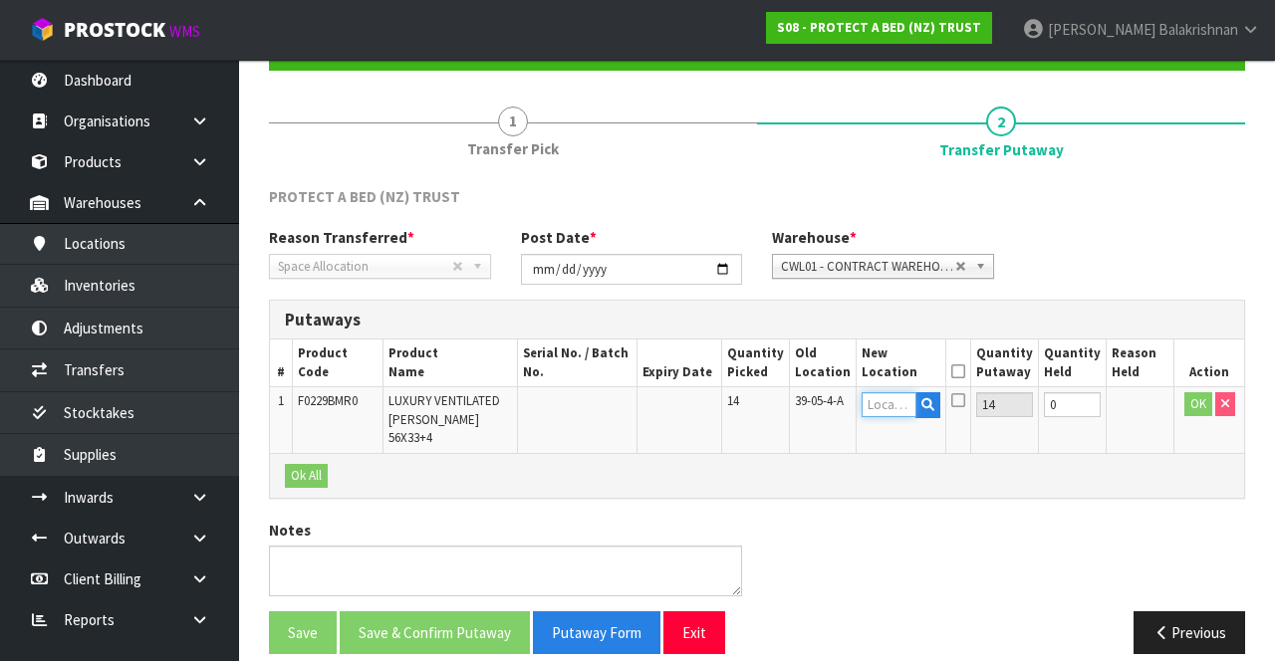
click at [896, 336] on input "text" at bounding box center [888, 404] width 55 height 25
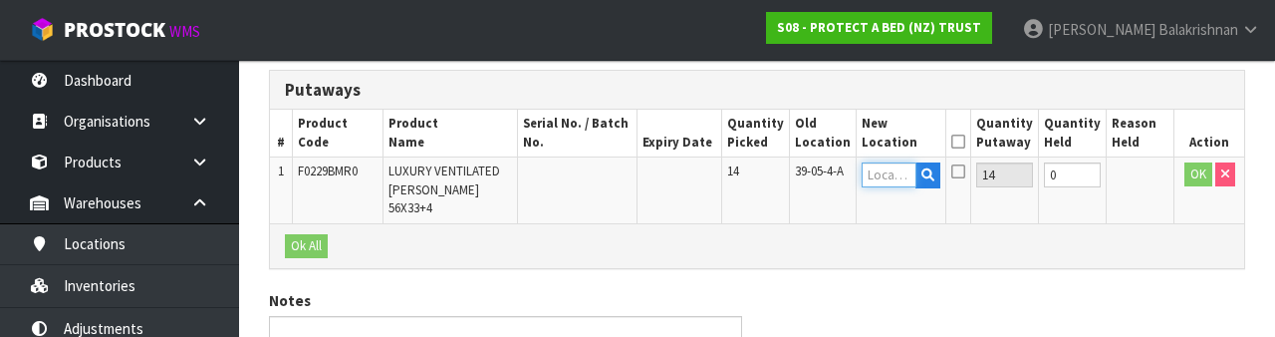
scroll to position [420, 0]
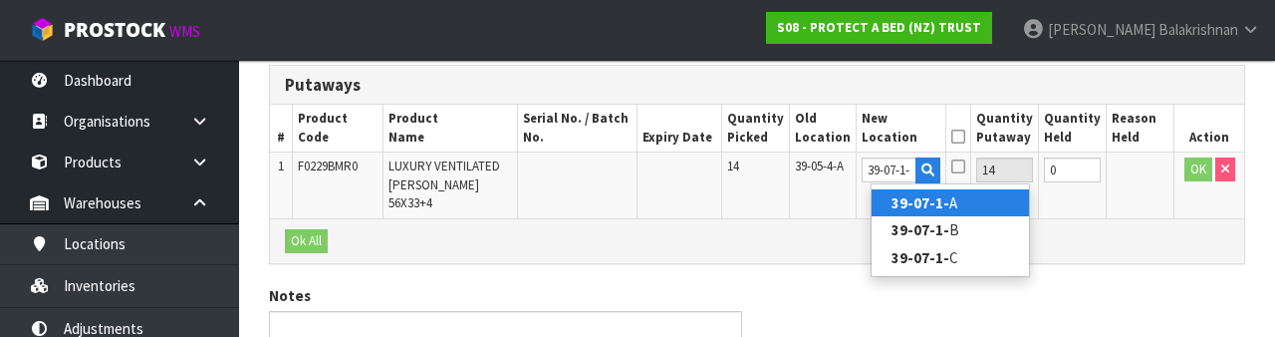
click at [986, 197] on link "39-07-1- A" at bounding box center [949, 202] width 157 height 27
type input "39-07-1-A"
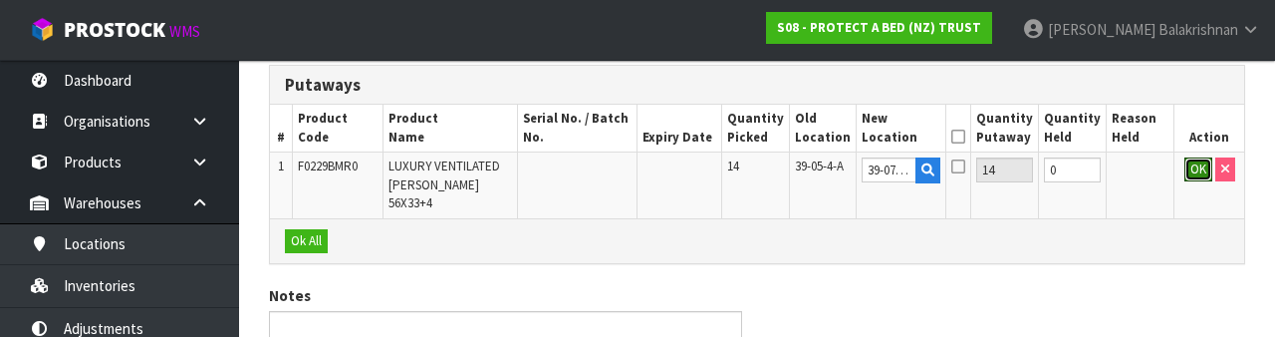
click at [1190, 163] on button "OK" at bounding box center [1198, 169] width 28 height 24
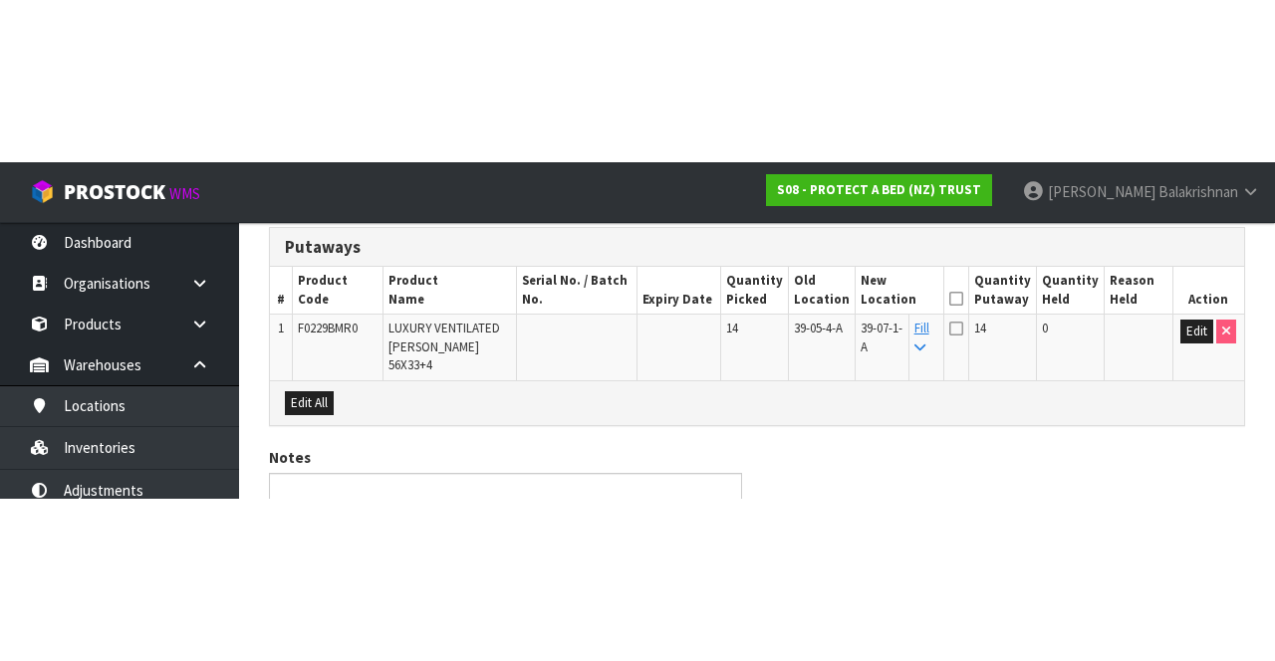
scroll to position [197, 0]
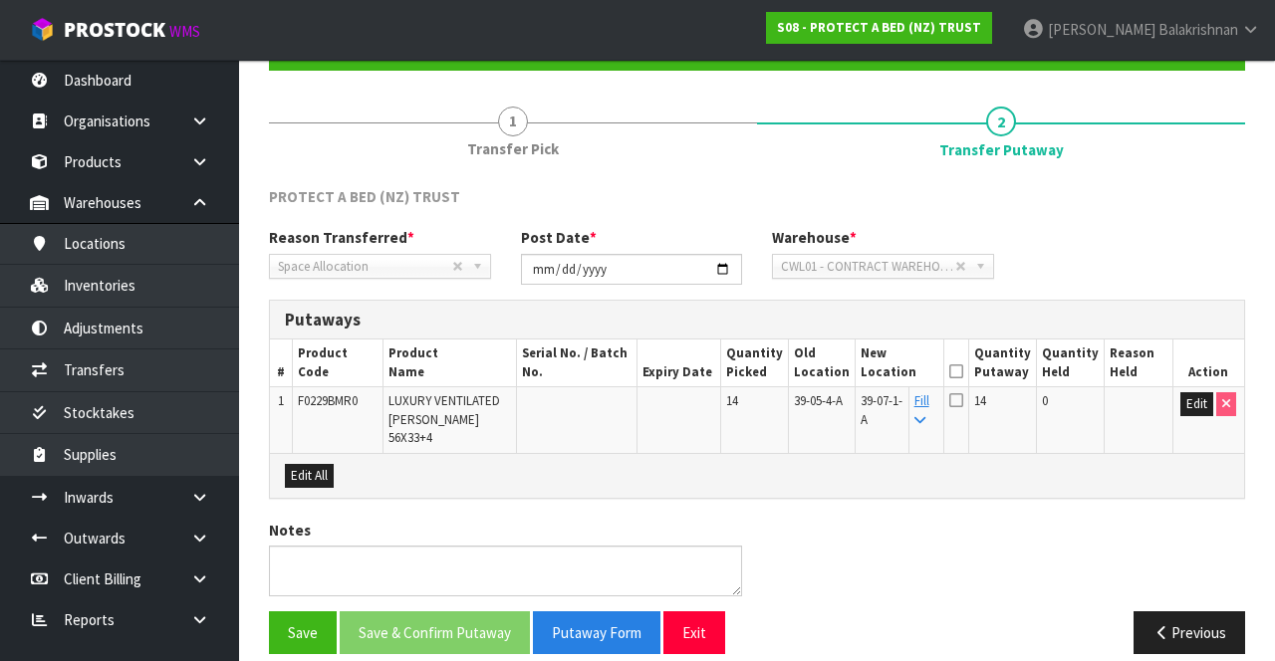
click at [943, 336] on th "New Location" at bounding box center [898, 363] width 89 height 47
click at [963, 336] on icon at bounding box center [956, 371] width 14 height 1
click at [390, 336] on button "Save & Confirm Putaway" at bounding box center [435, 632] width 190 height 43
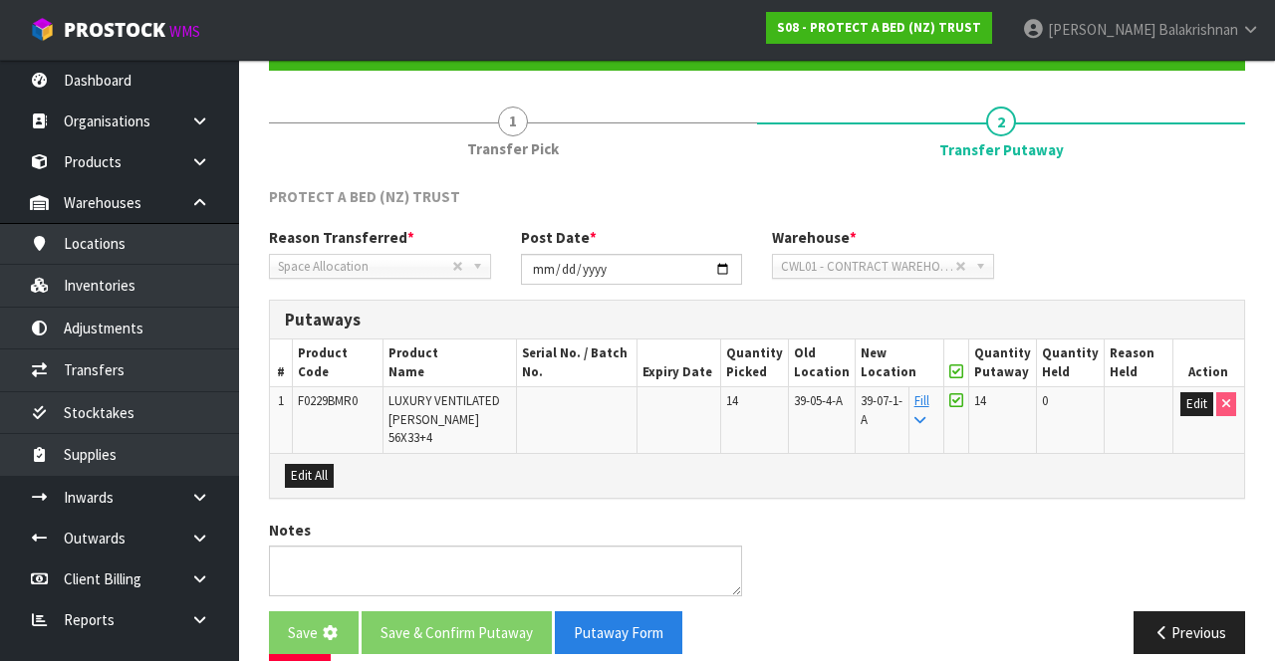
scroll to position [0, 0]
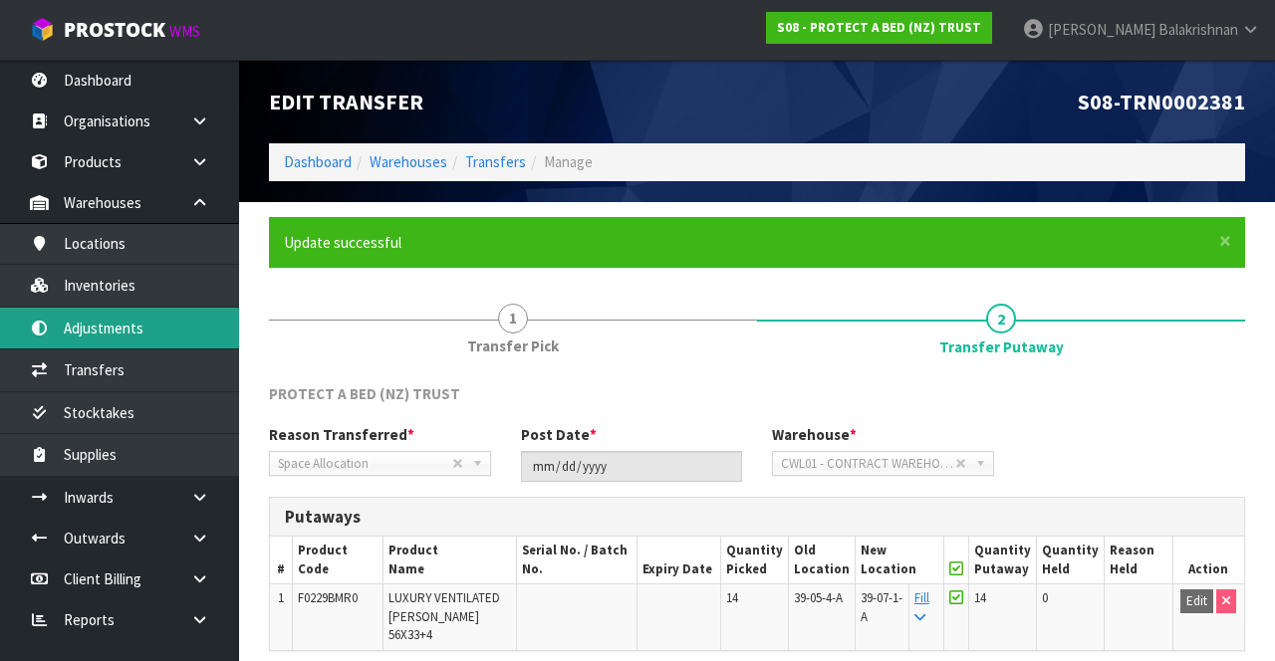
click at [102, 328] on link "Adjustments" at bounding box center [119, 328] width 239 height 41
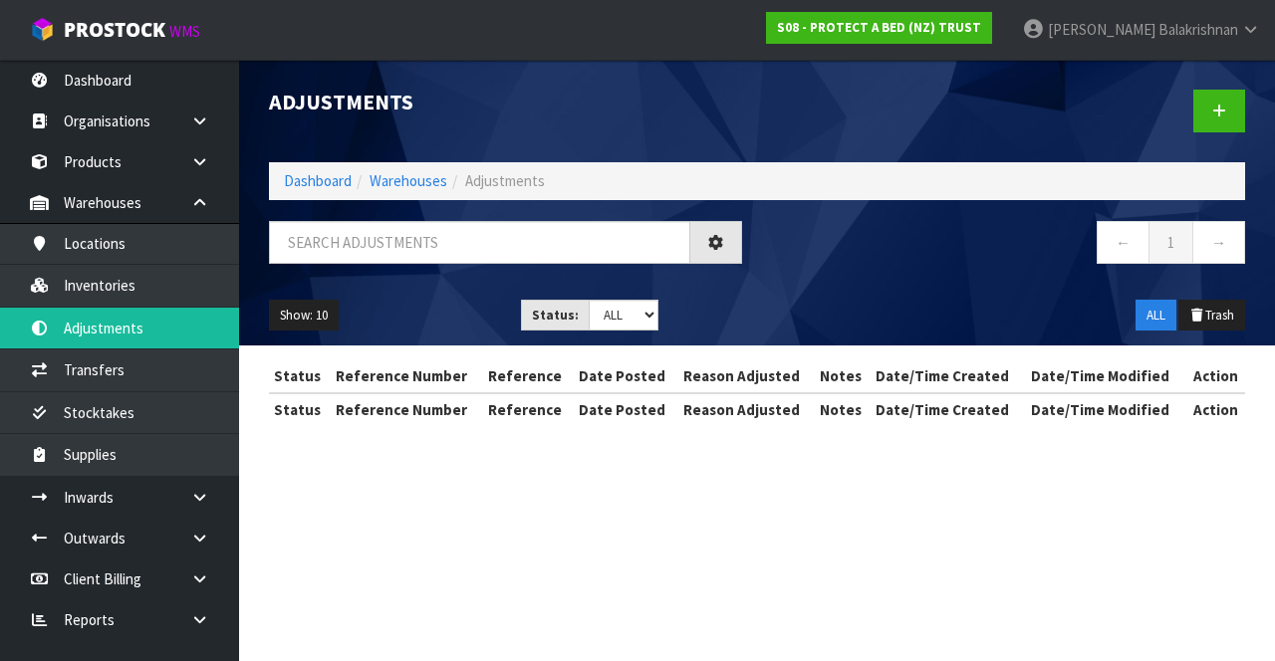
click at [125, 288] on div "Adjustments Dashboard Warehouses Adjustments ← 1 → Show: 10 5 10 25 50 Status: …" at bounding box center [637, 230] width 1275 height 461
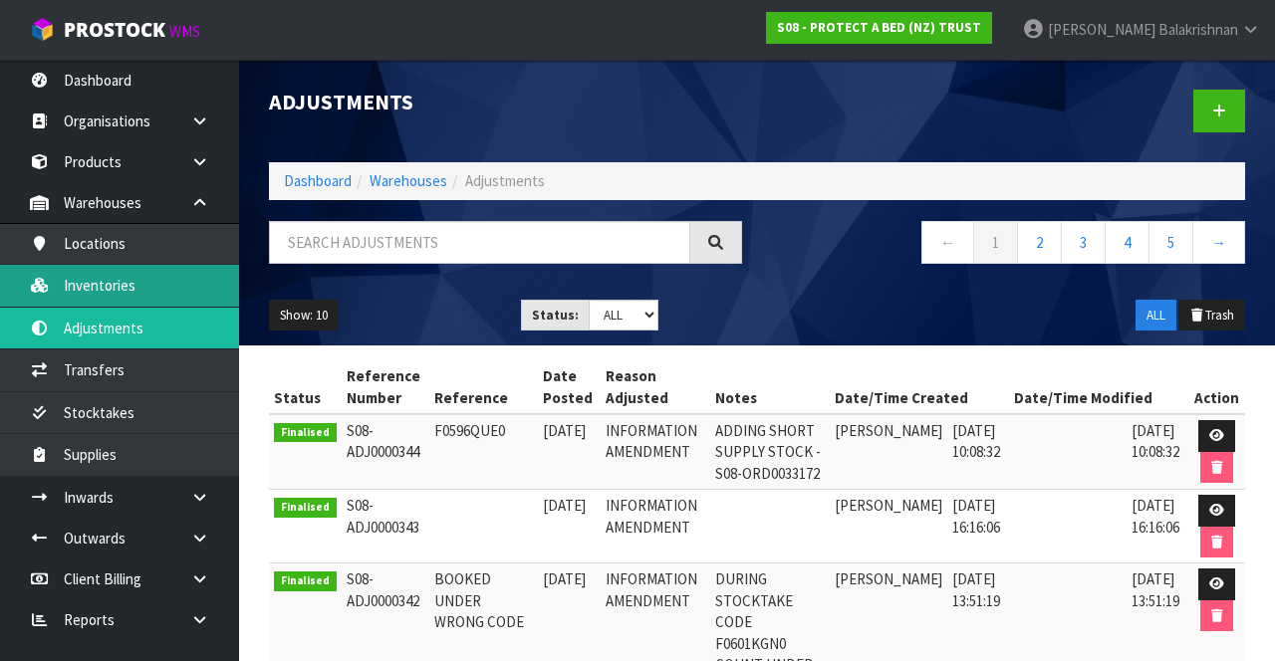
click at [131, 289] on link "Inventories" at bounding box center [119, 285] width 239 height 41
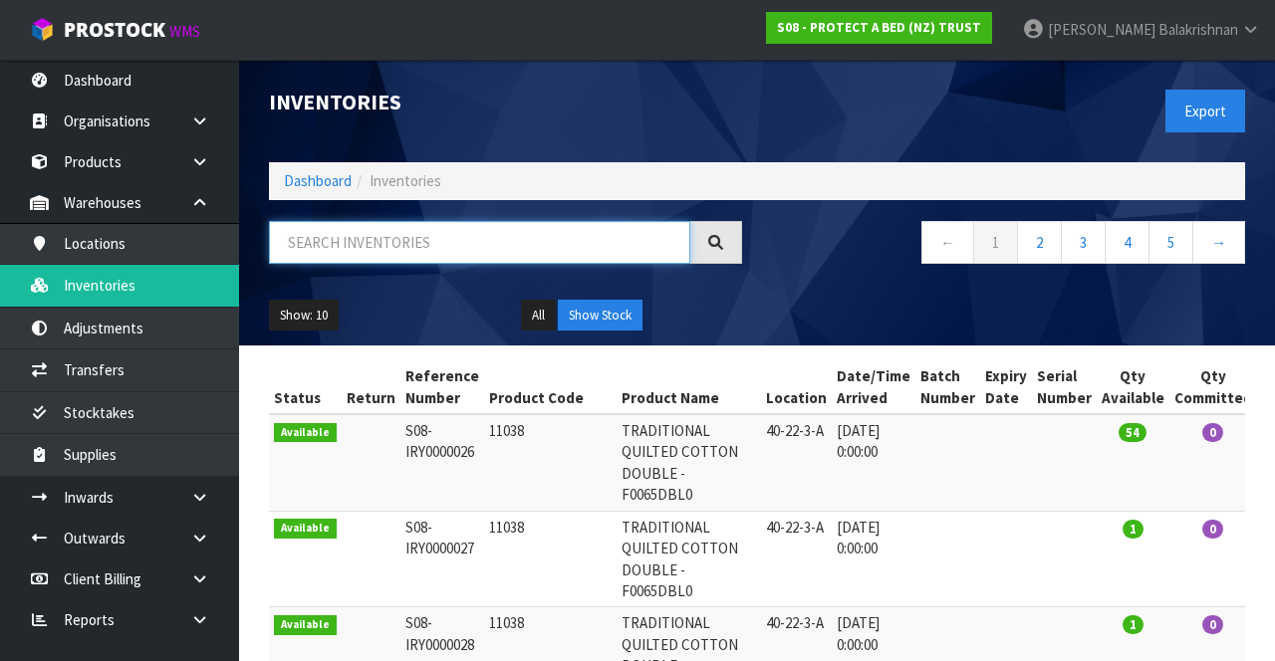
click at [355, 240] on input "text" at bounding box center [479, 242] width 421 height 43
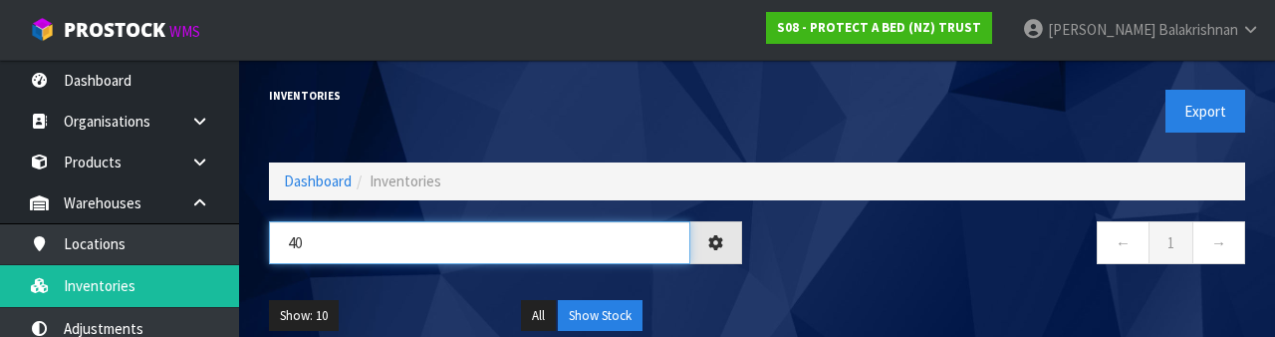
type input "4"
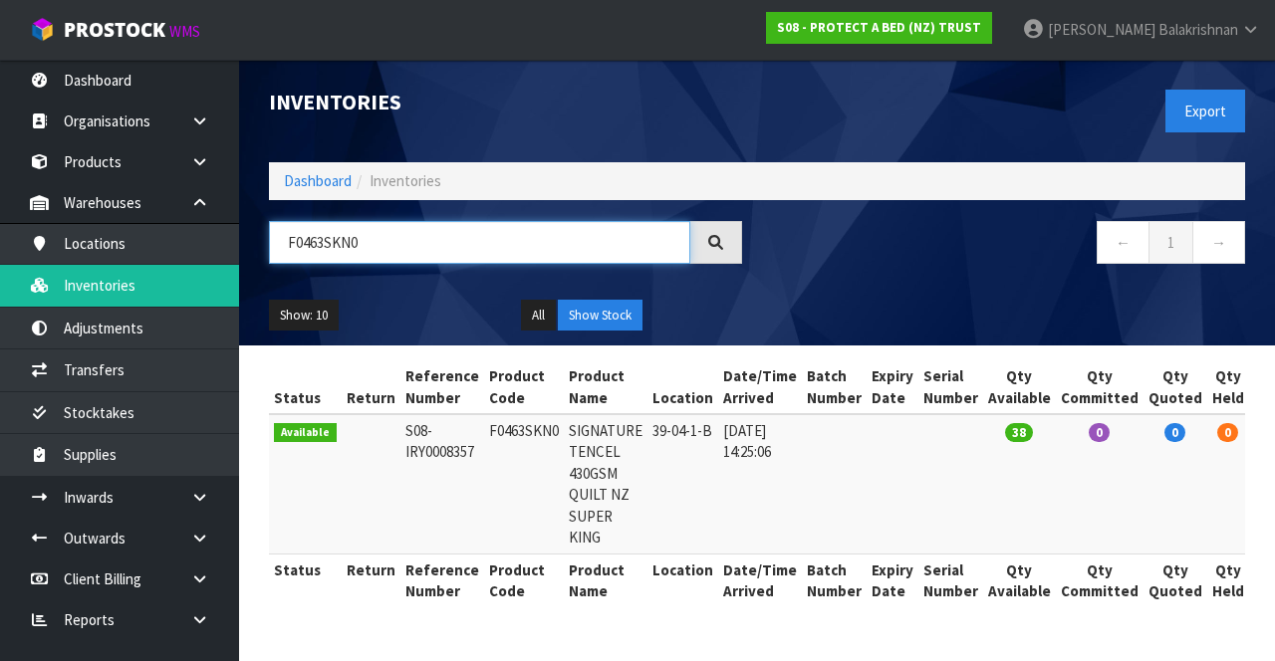
type input "F0463SKN0"
copy td "F0463SKN0"
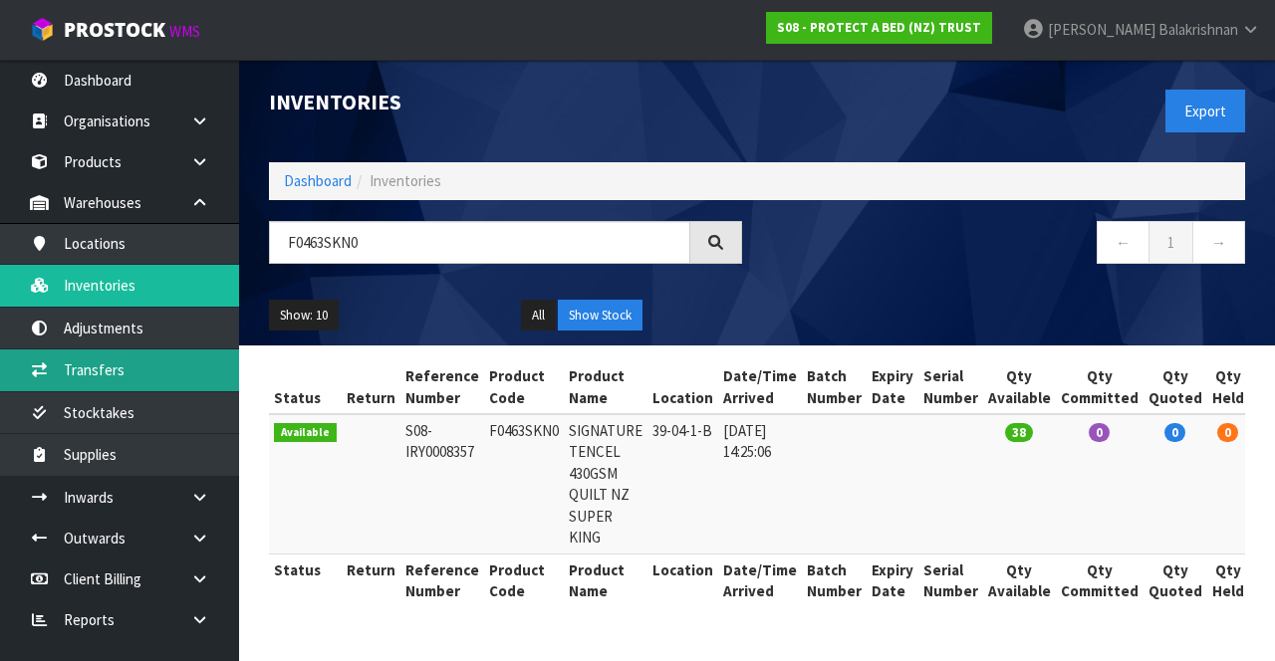
click at [149, 336] on link "Transfers" at bounding box center [119, 370] width 239 height 41
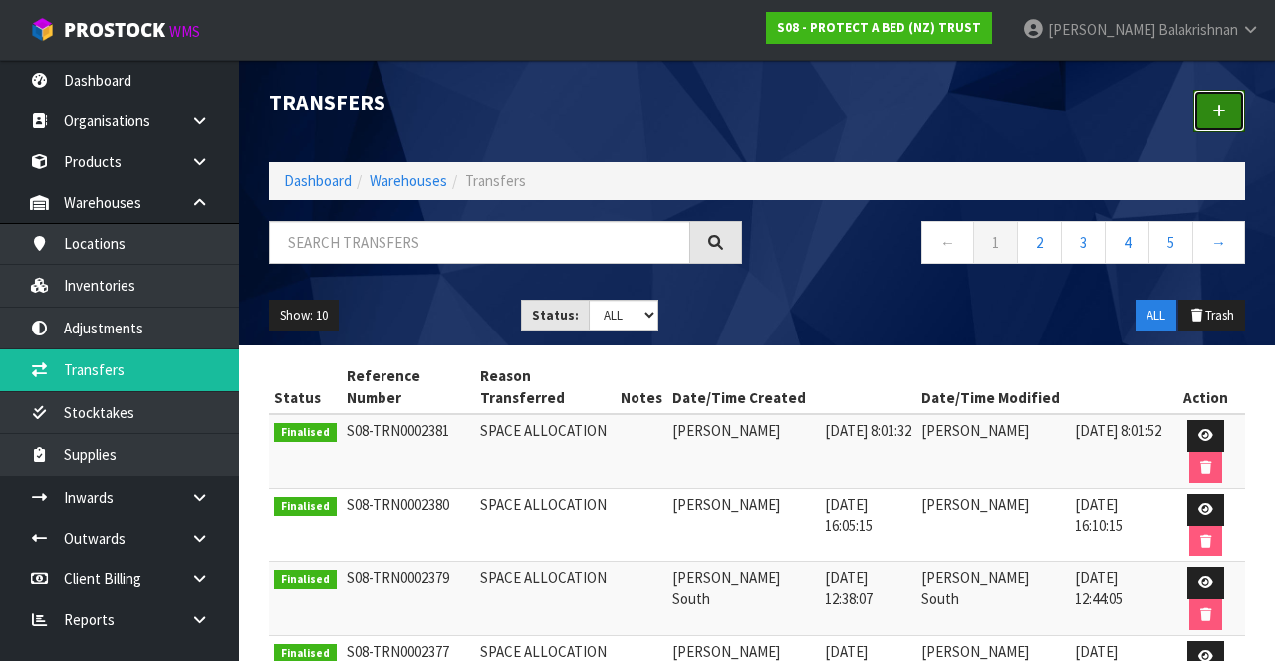
click at [1232, 113] on link at bounding box center [1219, 111] width 52 height 43
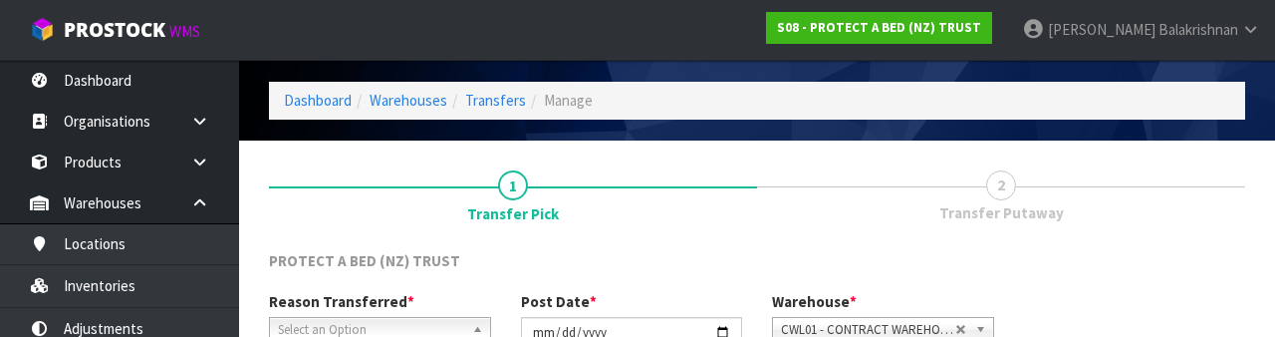
scroll to position [238, 0]
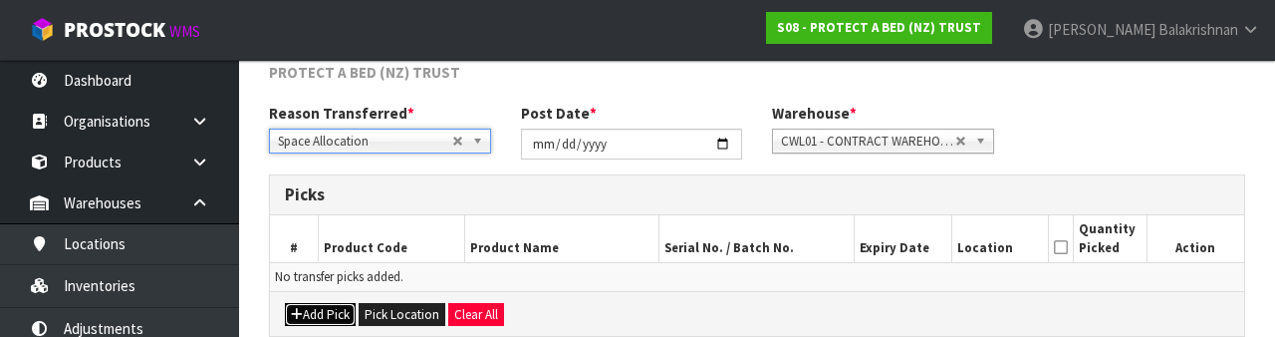
click at [317, 318] on button "Add Pick" at bounding box center [320, 315] width 71 height 24
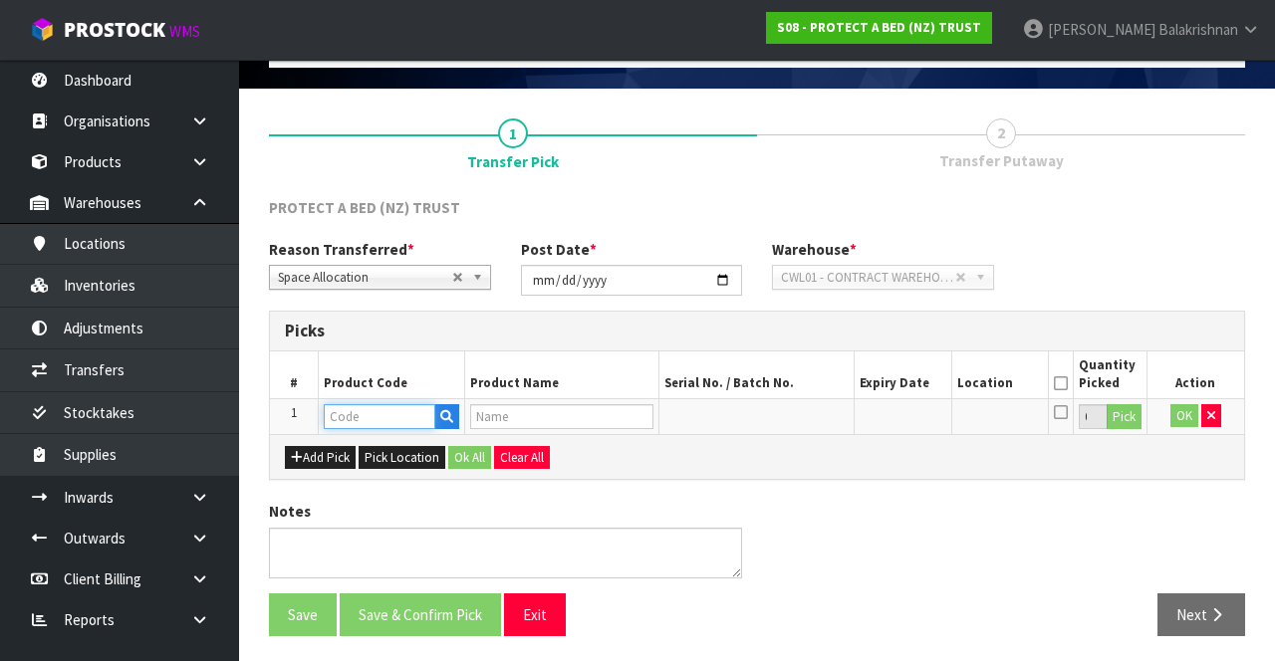
click at [382, 336] on input "text" at bounding box center [380, 416] width 112 height 25
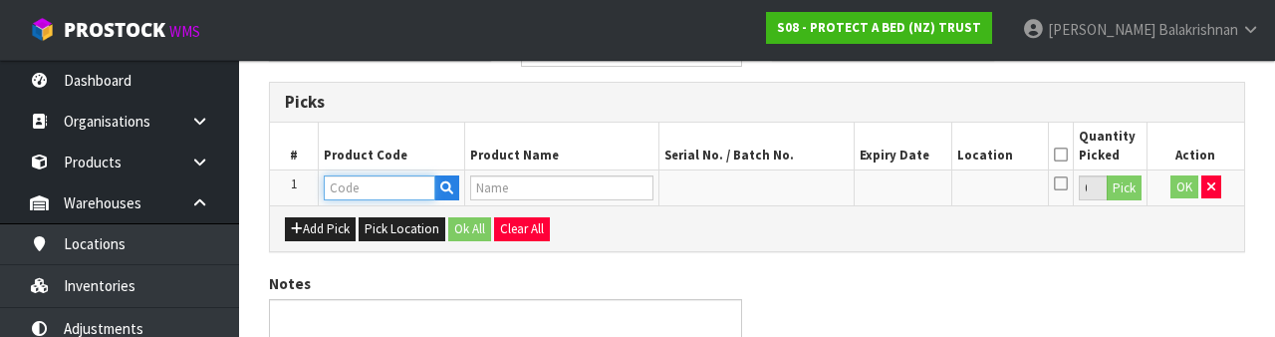
scroll to position [349, 0]
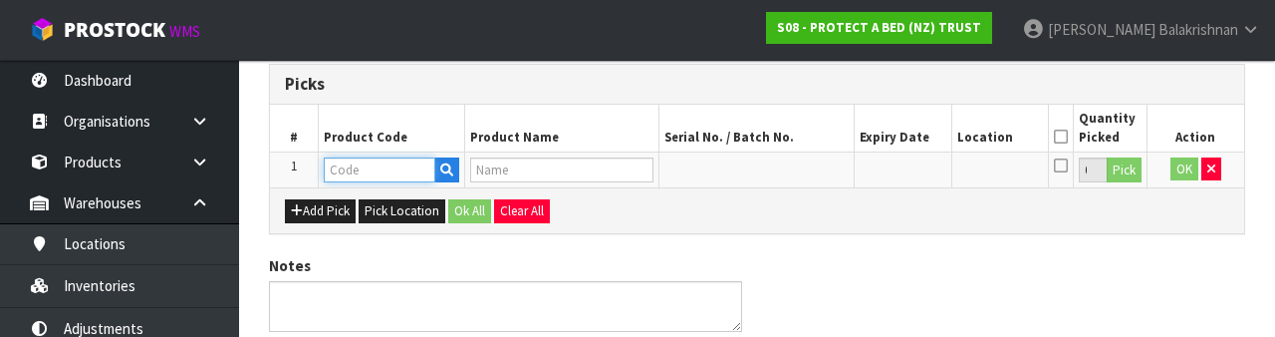
type input "F0463SKN0"
type input "SIGNATURE TENCEL 430GSM QUILT NZ SUPER KING"
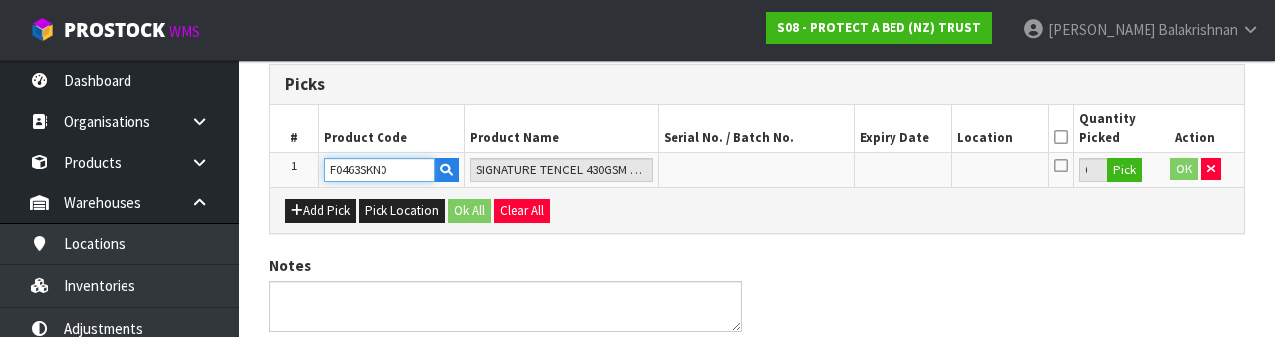
type input "F0463SKN0"
click at [1131, 177] on button "Pick" at bounding box center [1123, 170] width 35 height 26
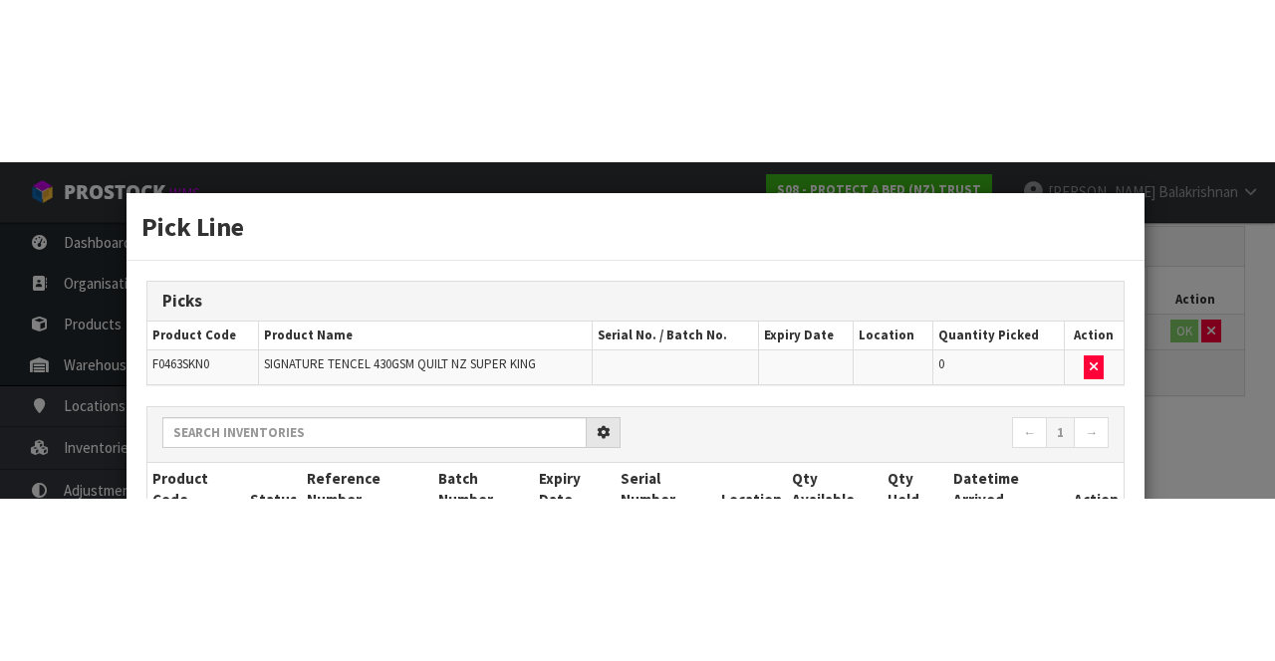
scroll to position [114, 0]
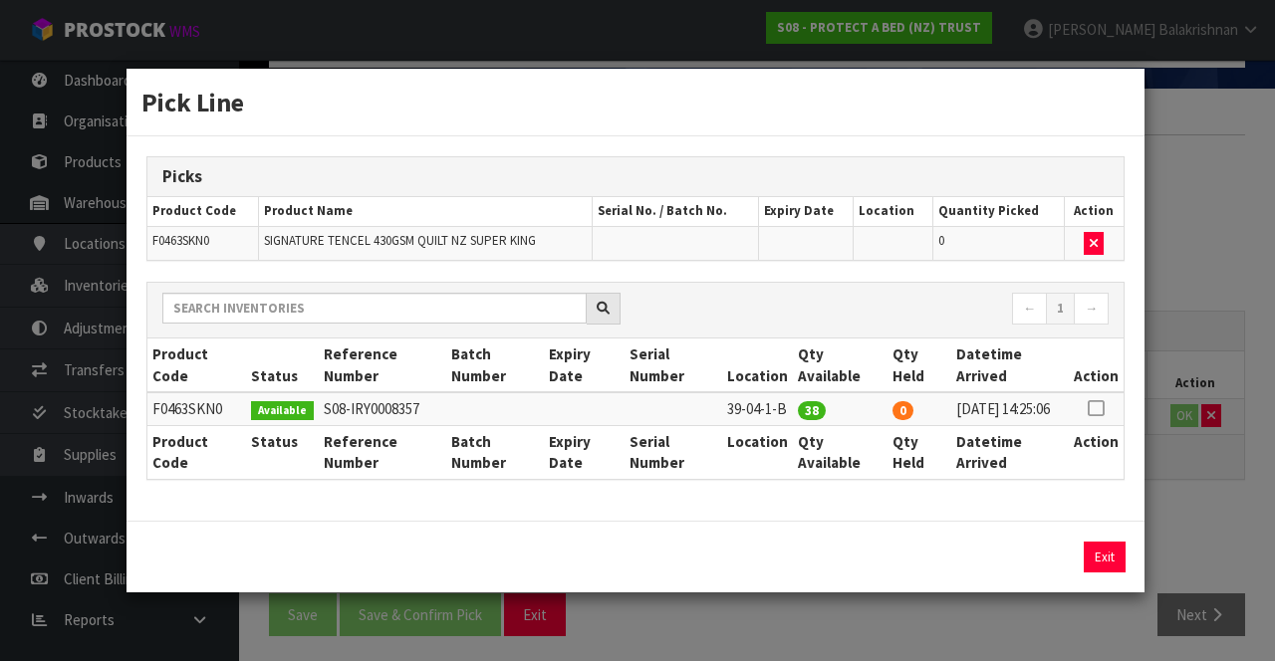
click at [1101, 336] on icon at bounding box center [1095, 408] width 16 height 1
click at [1038, 336] on button "Assign Pick" at bounding box center [1037, 557] width 82 height 31
type input "38"
click at [1119, 336] on button "Exit" at bounding box center [1105, 557] width 42 height 31
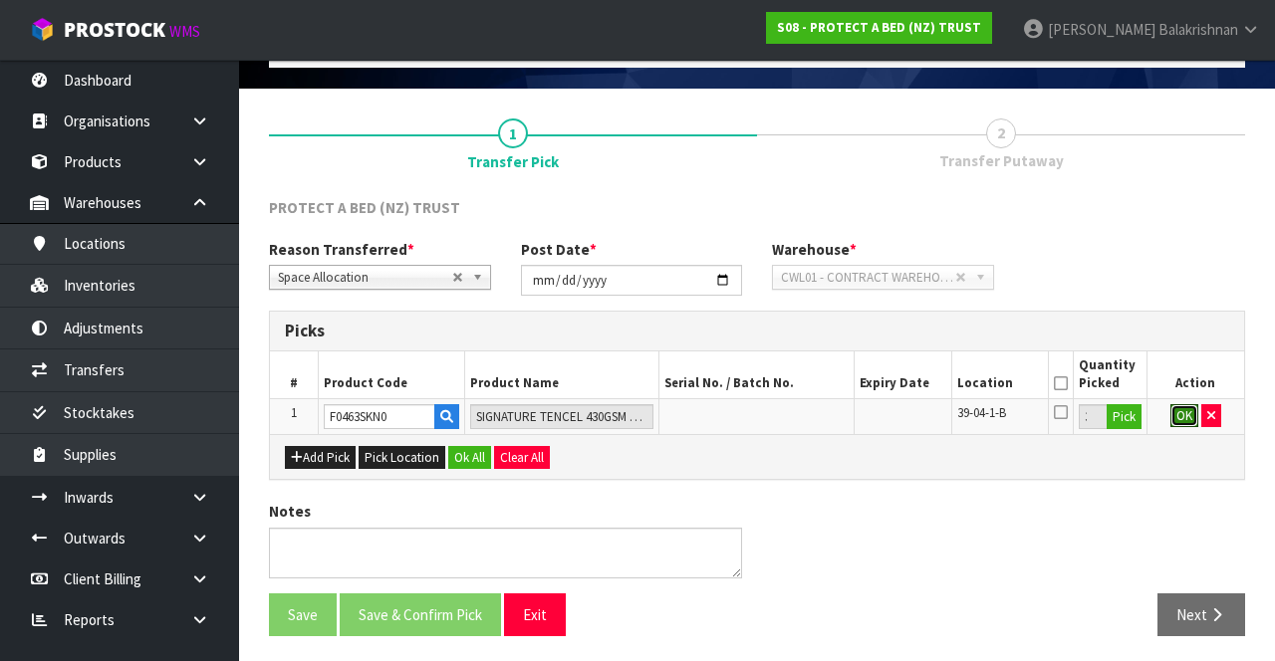
click at [1177, 336] on button "OK" at bounding box center [1184, 416] width 28 height 24
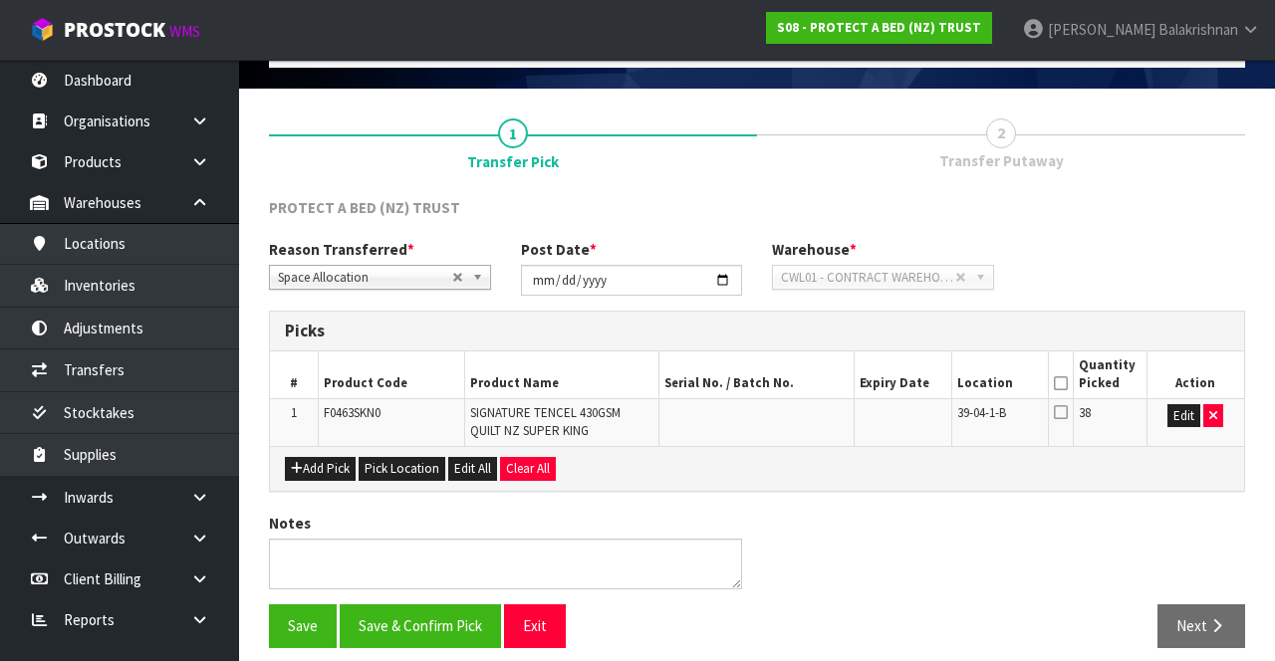
click at [1060, 336] on icon at bounding box center [1061, 383] width 14 height 1
click at [398, 336] on button "Save & Confirm Pick" at bounding box center [420, 625] width 161 height 43
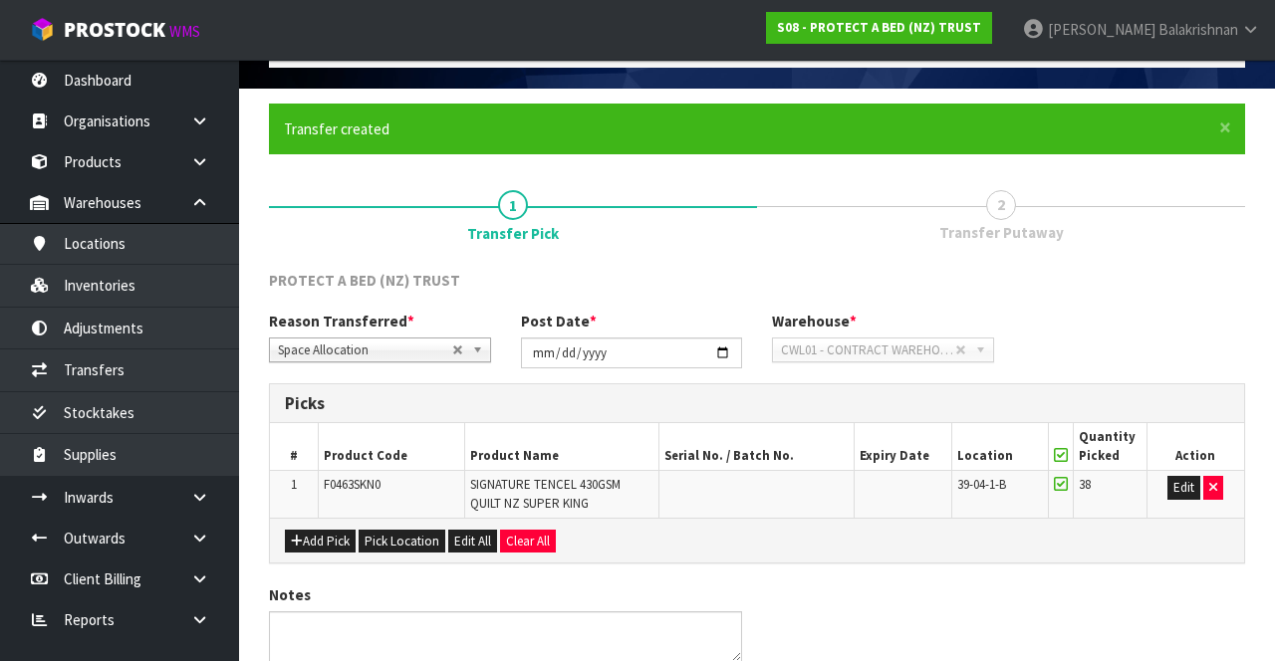
scroll to position [0, 0]
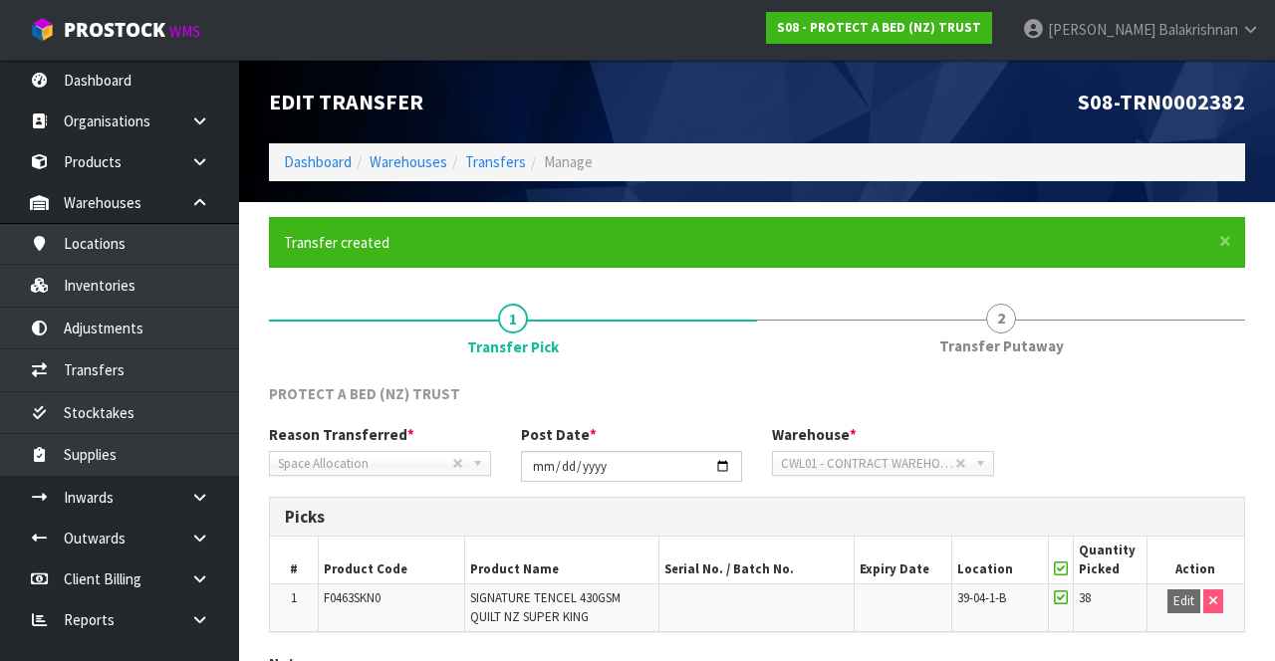
scroll to position [154, 0]
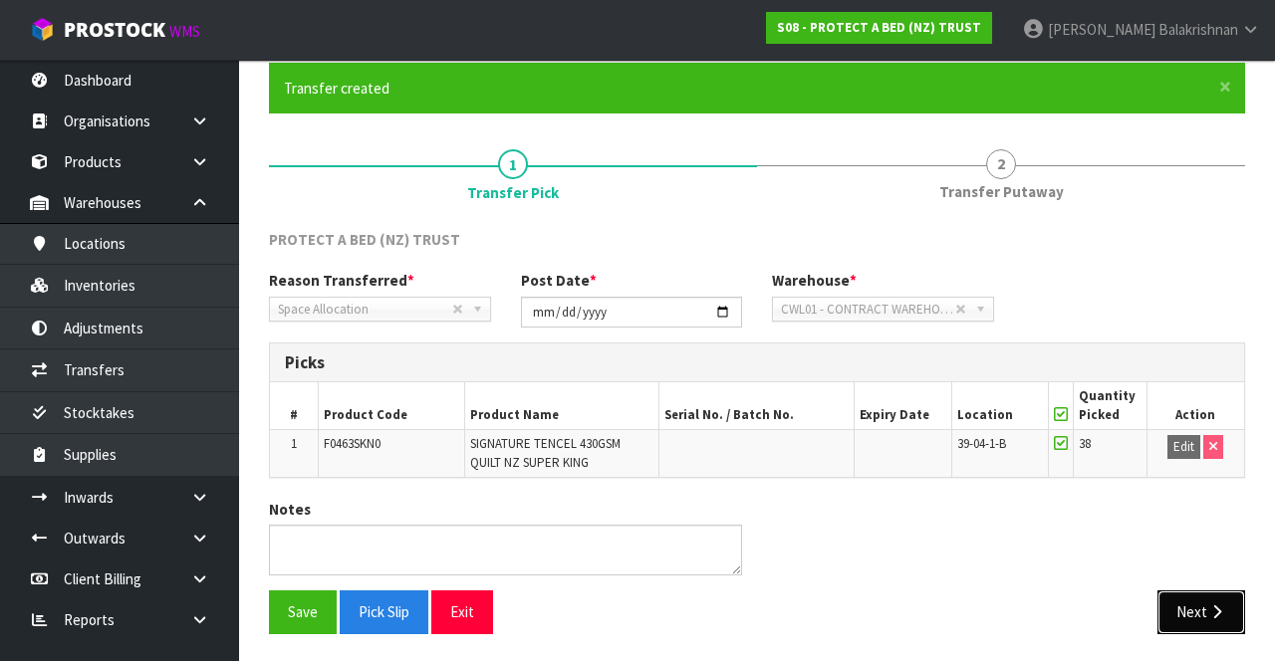
click at [1216, 336] on icon "button" at bounding box center [1216, 611] width 19 height 15
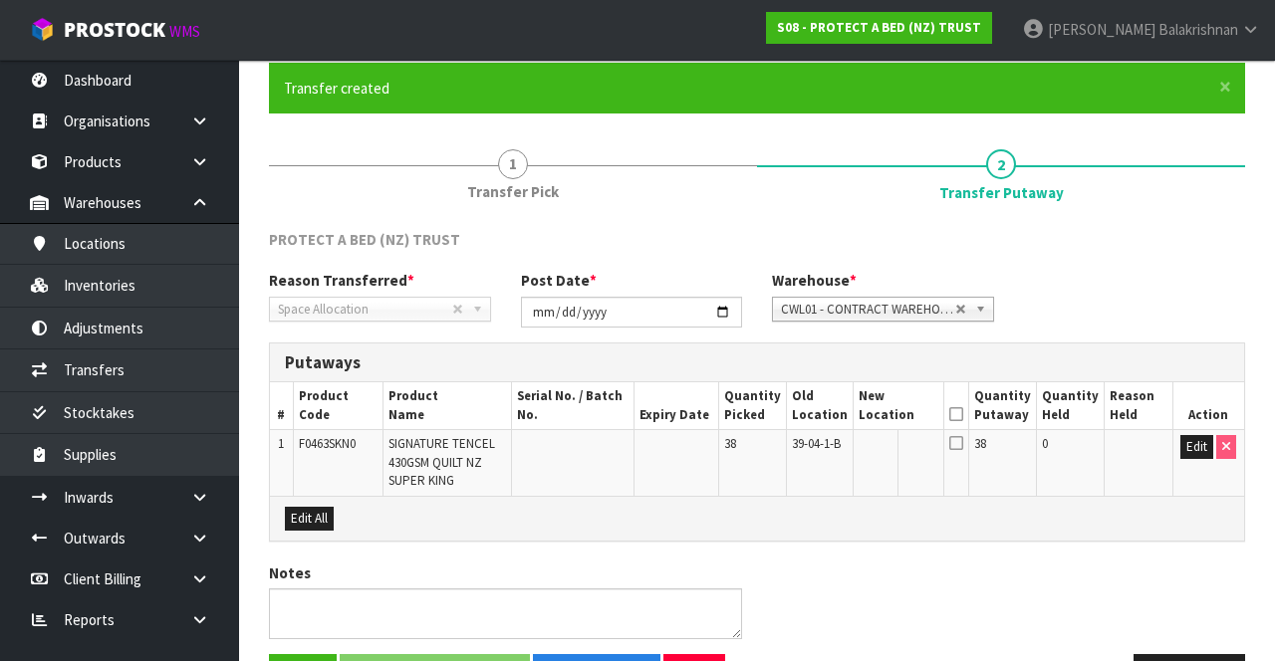
scroll to position [216, 0]
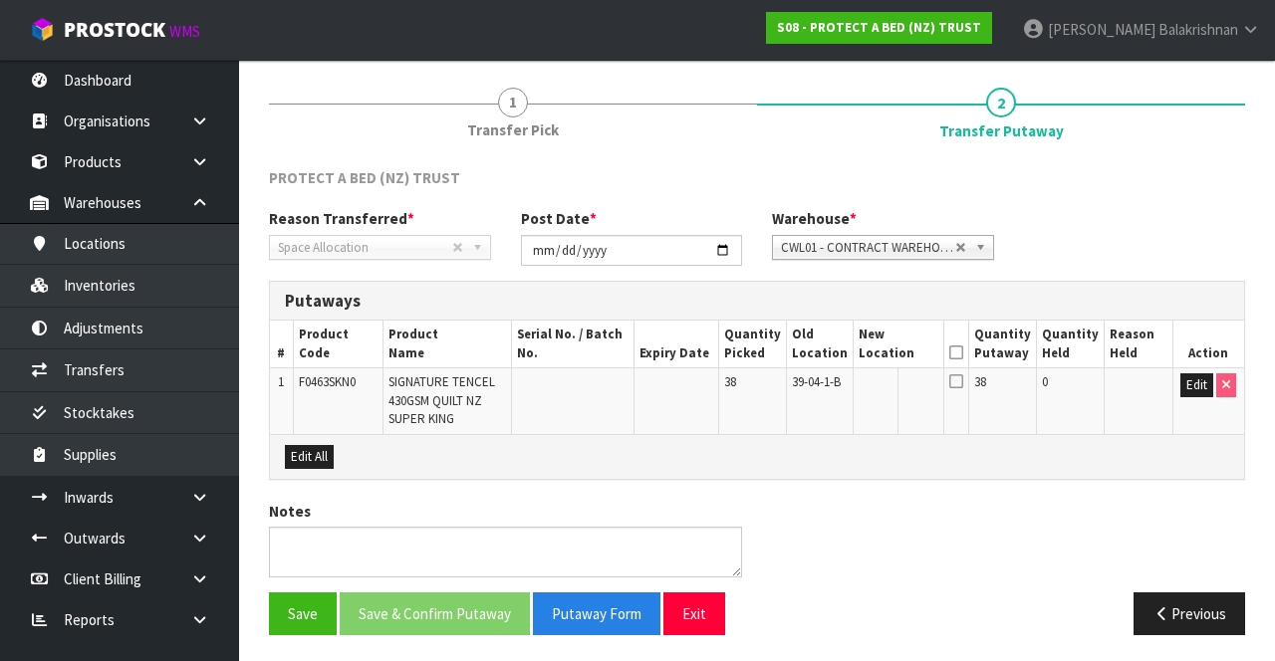
click at [963, 336] on icon at bounding box center [956, 353] width 14 height 1
click at [963, 336] on icon at bounding box center [956, 381] width 14 height 16
click at [963, 336] on icon at bounding box center [956, 353] width 14 height 1
click at [963, 336] on icon at bounding box center [956, 381] width 14 height 16
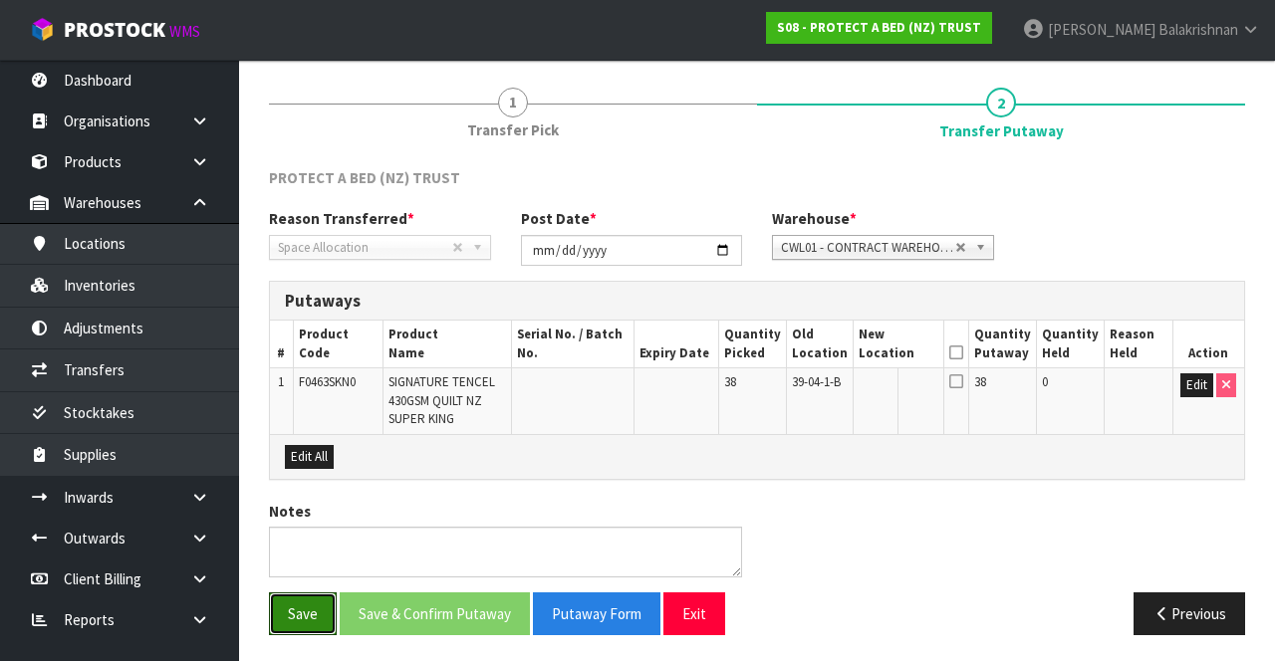
click at [293, 336] on button "Save" at bounding box center [303, 614] width 68 height 43
click at [963, 336] on icon at bounding box center [956, 353] width 14 height 1
click at [963, 336] on icon at bounding box center [956, 381] width 14 height 16
click at [1184, 336] on button "Edit" at bounding box center [1196, 385] width 33 height 24
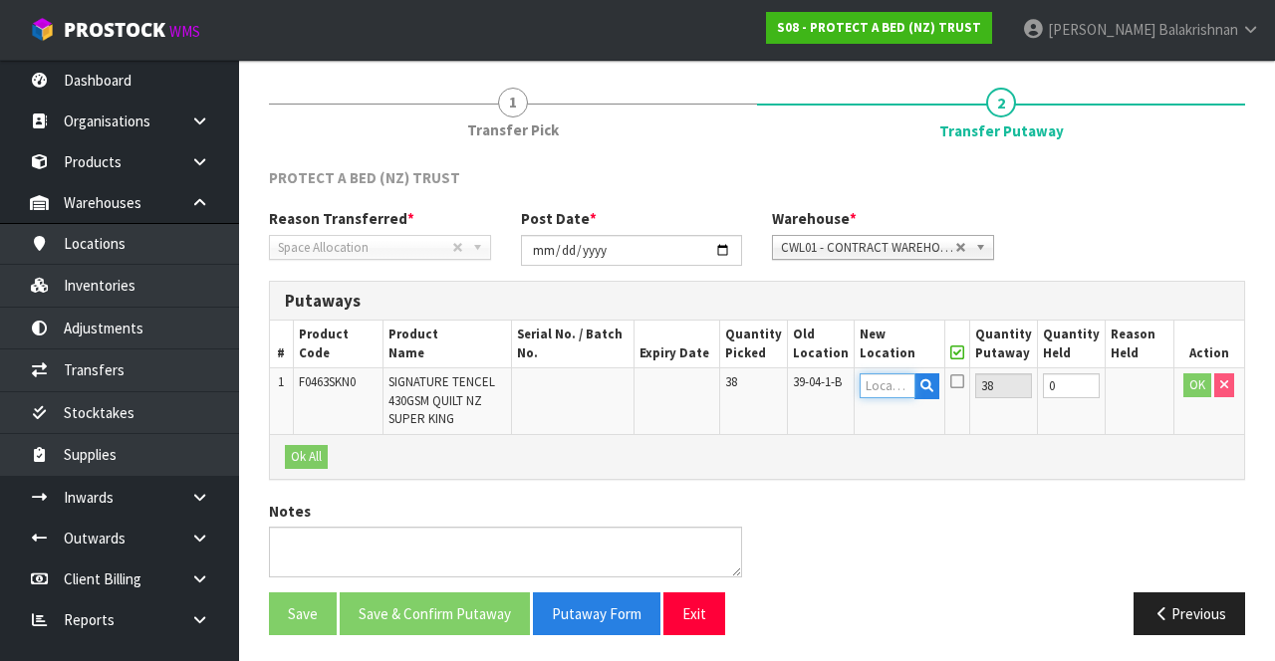
click at [889, 336] on input "text" at bounding box center [886, 385] width 55 height 25
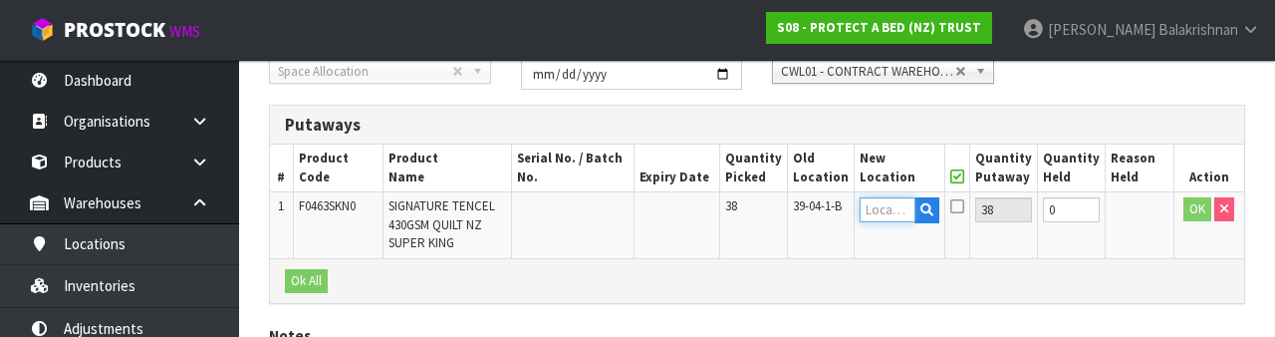
scroll to position [420, 0]
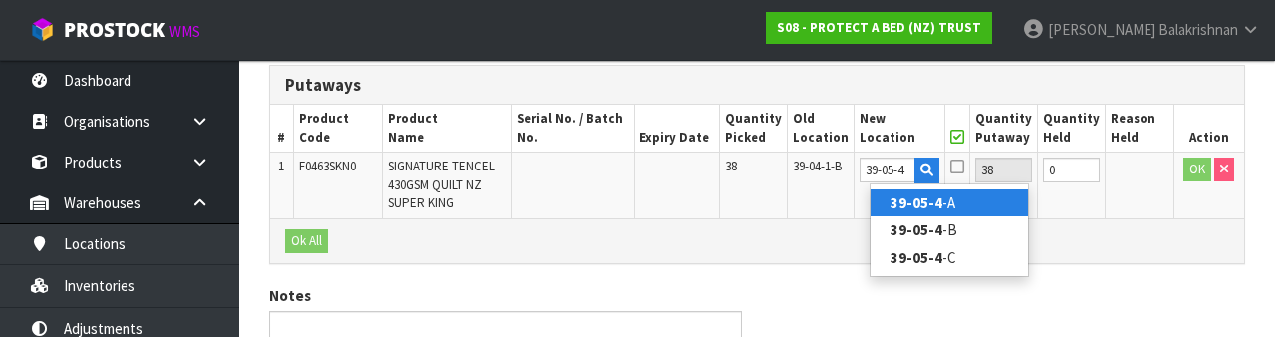
click at [990, 199] on link "39-05-4 -A" at bounding box center [948, 202] width 157 height 27
type input "39-05-4-A"
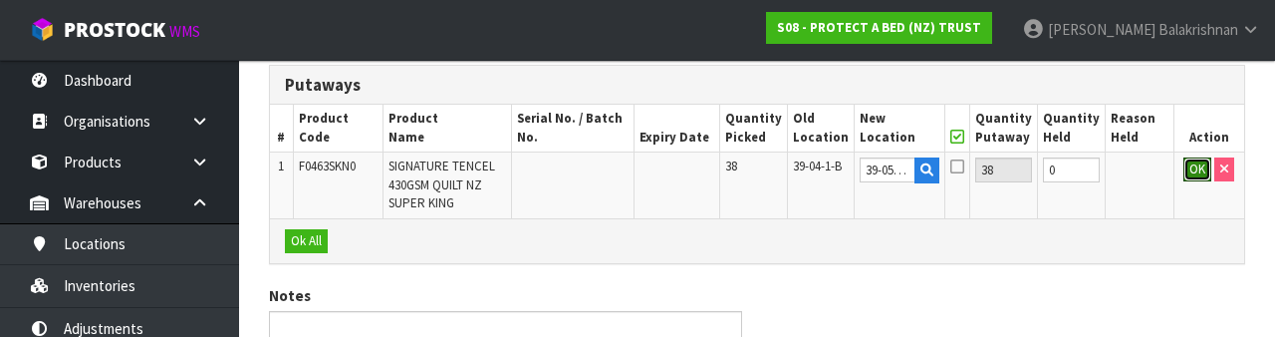
click at [1197, 165] on button "OK" at bounding box center [1197, 169] width 28 height 24
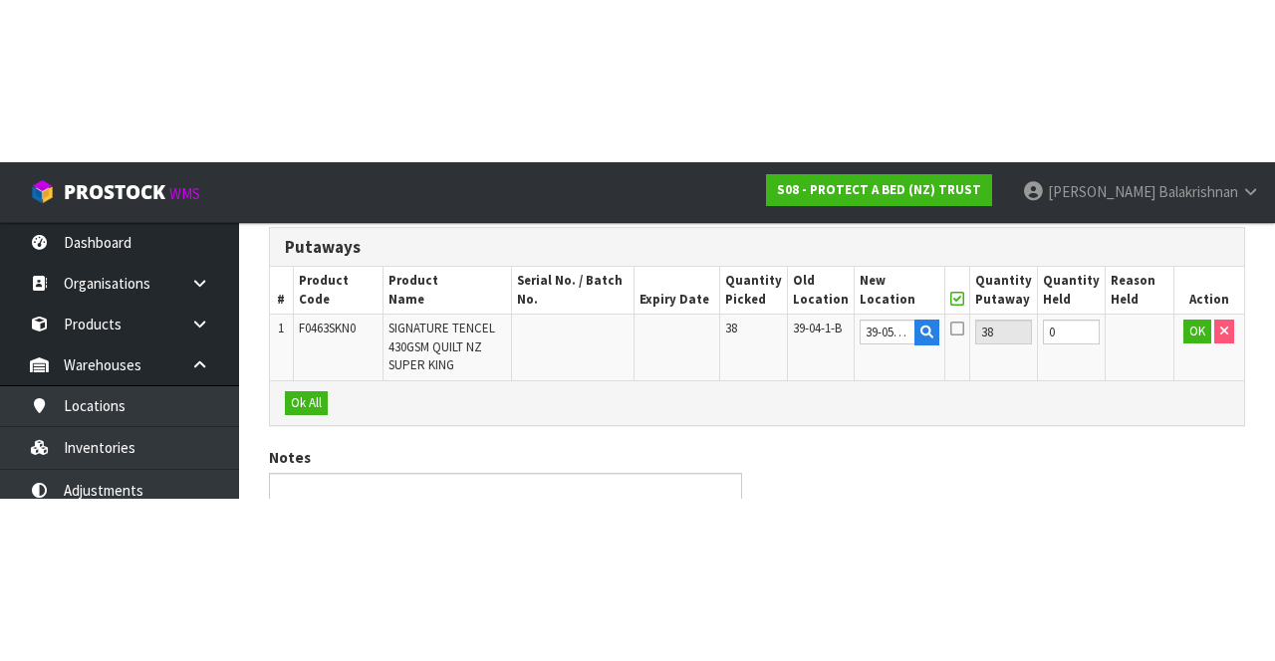
scroll to position [216, 0]
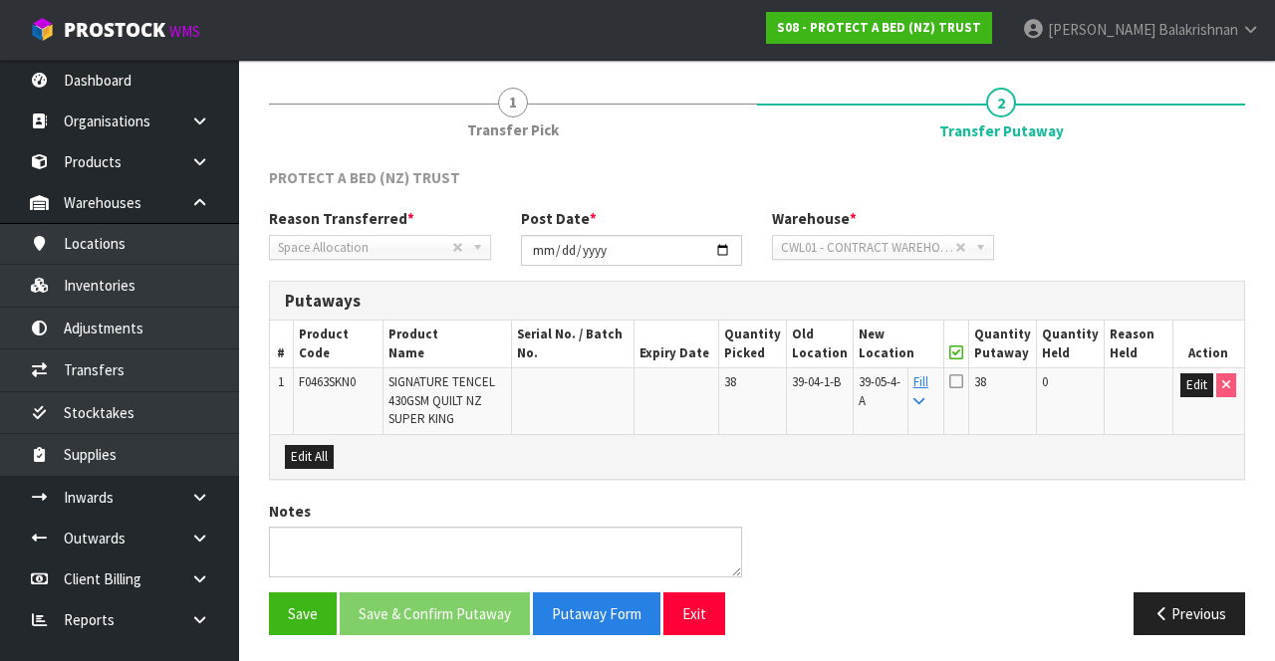
click at [963, 336] on icon at bounding box center [956, 381] width 14 height 16
click at [0, 0] on input "checkbox" at bounding box center [0, 0] width 0 height 0
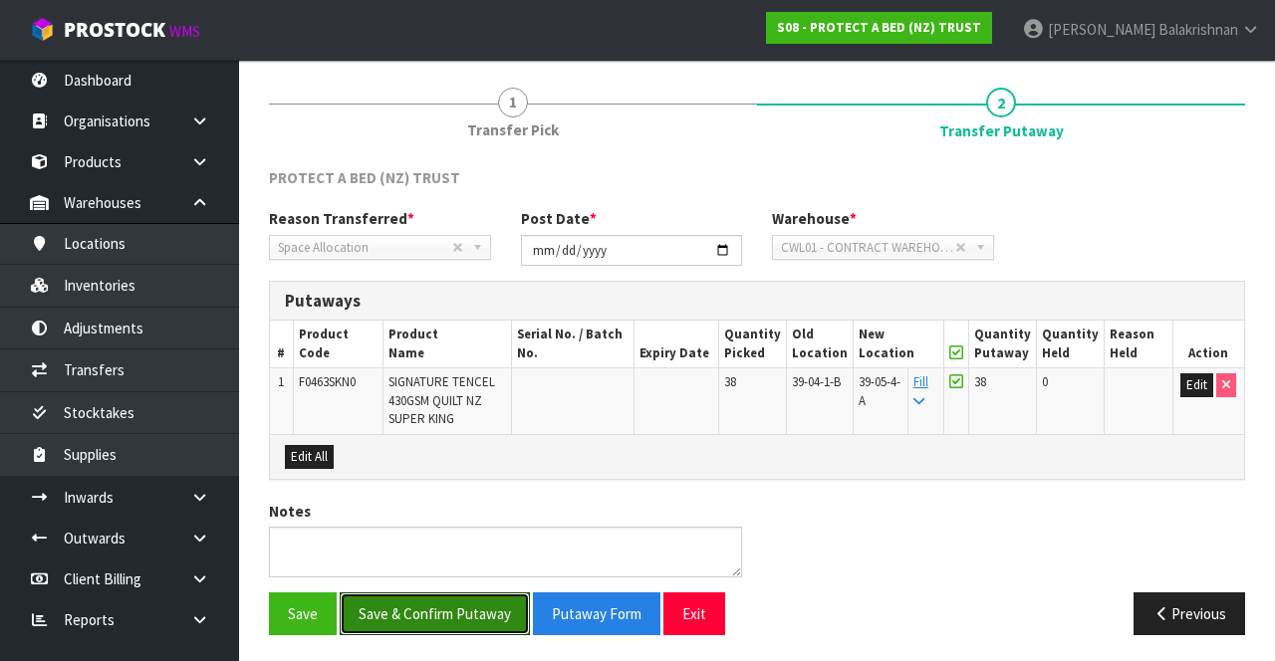
click at [409, 336] on button "Save & Confirm Putaway" at bounding box center [435, 614] width 190 height 43
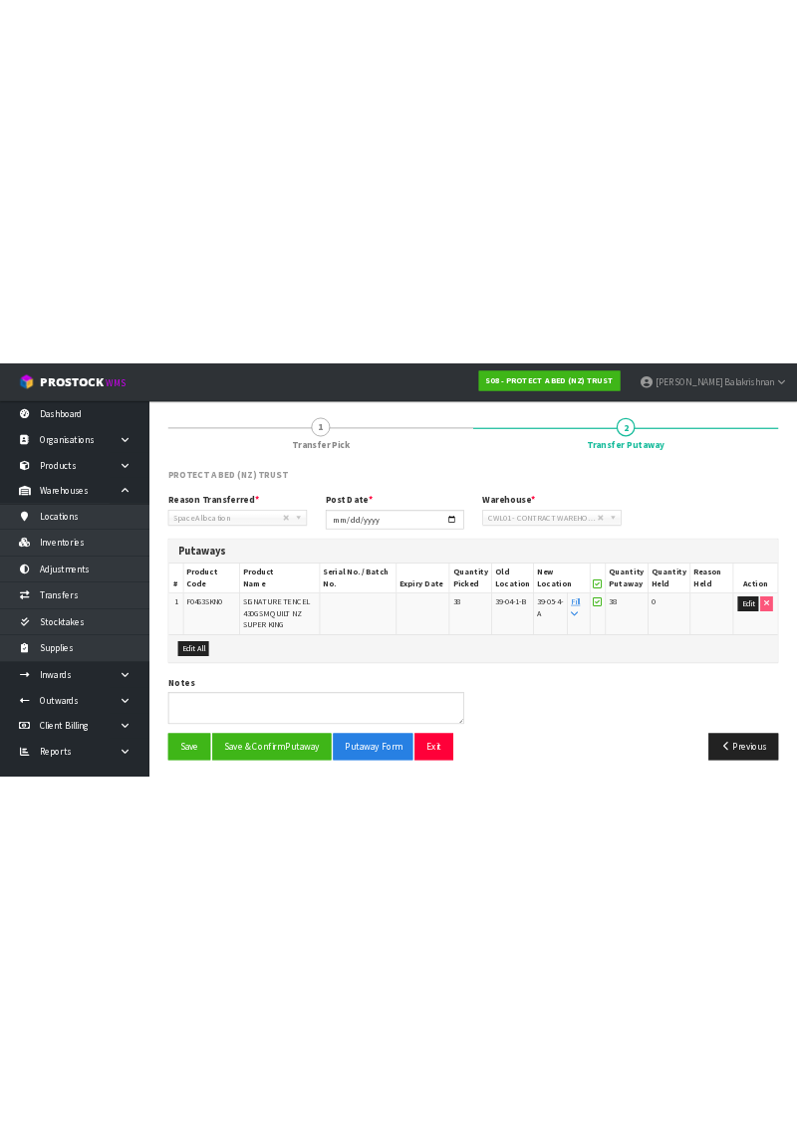
scroll to position [0, 0]
